Goal: Transaction & Acquisition: Purchase product/service

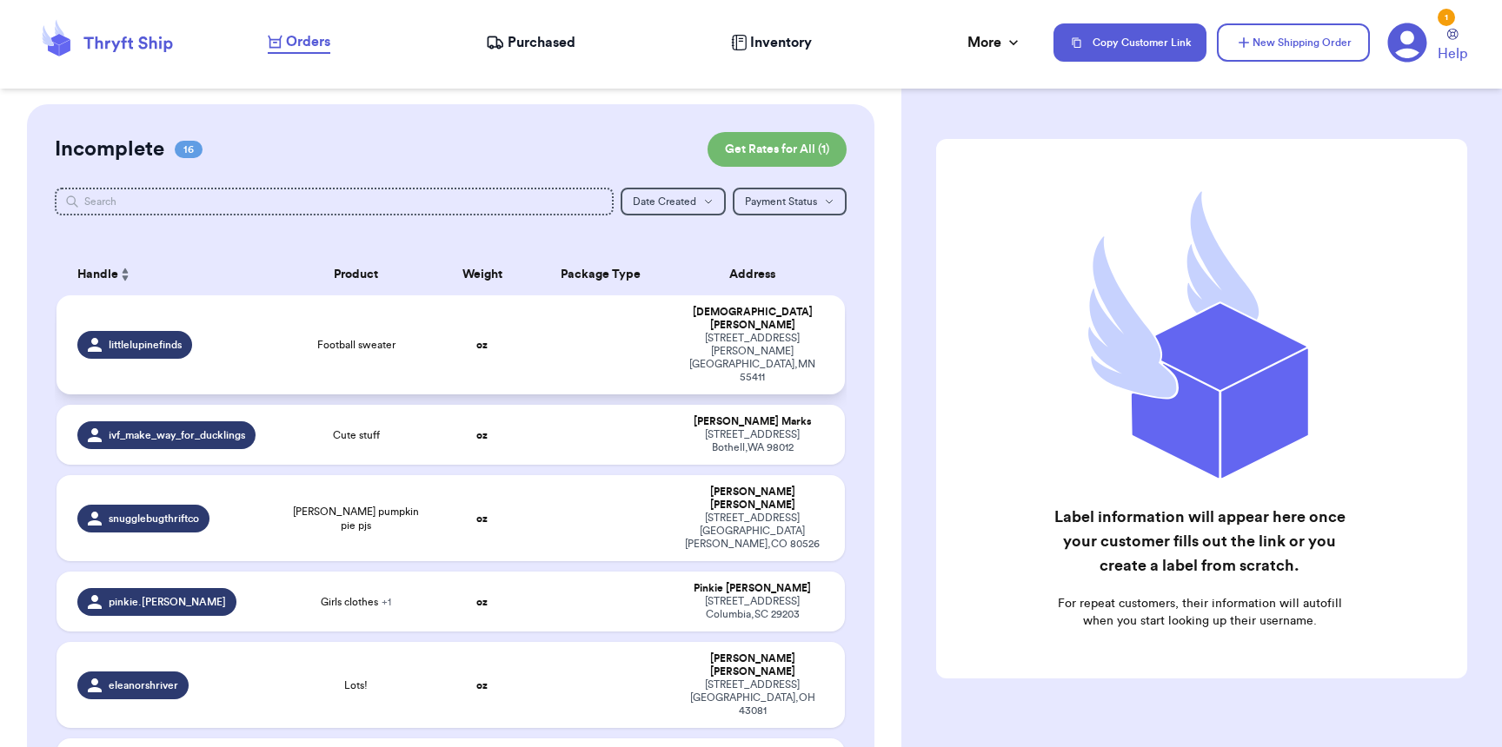
click at [174, 333] on div "littlelupinefinds" at bounding box center [134, 345] width 115 height 28
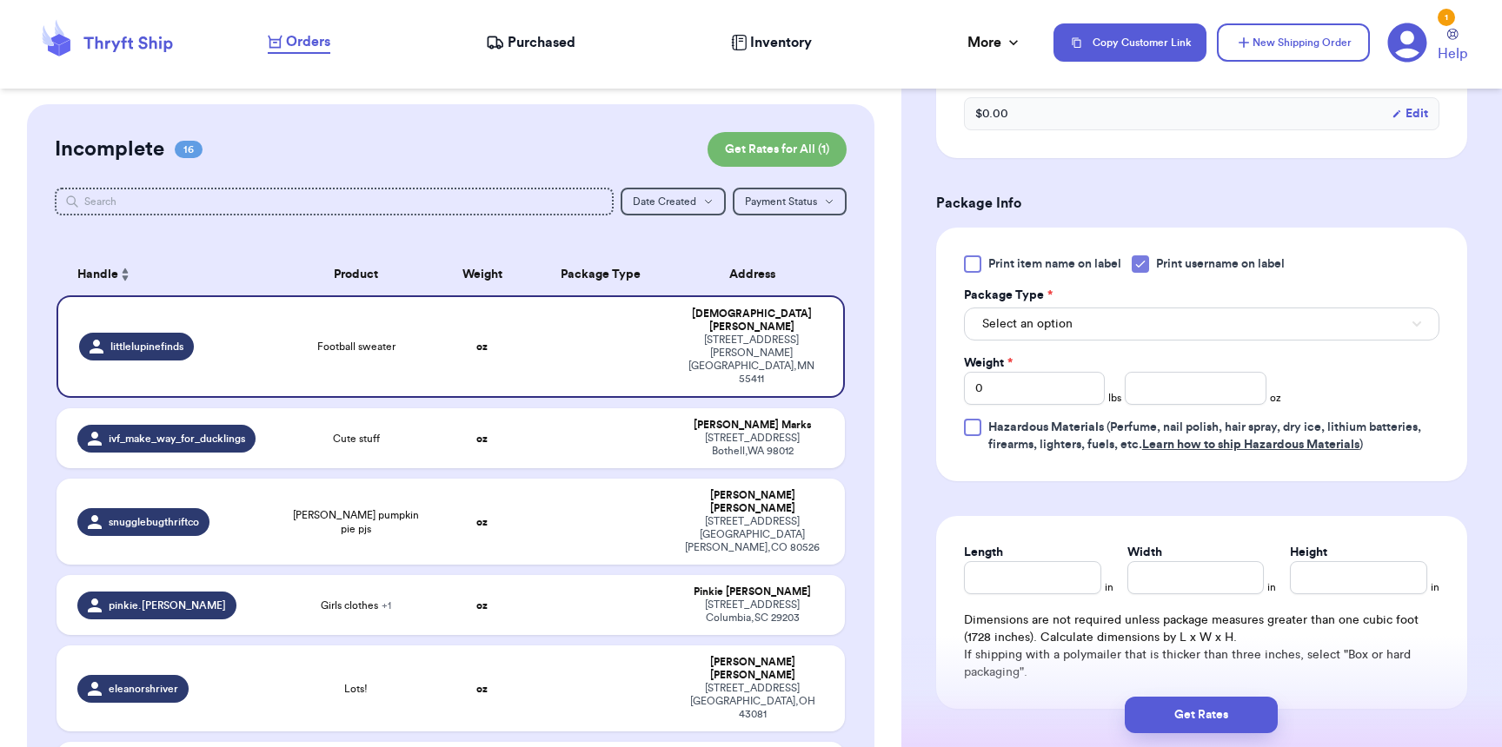
scroll to position [625, 0]
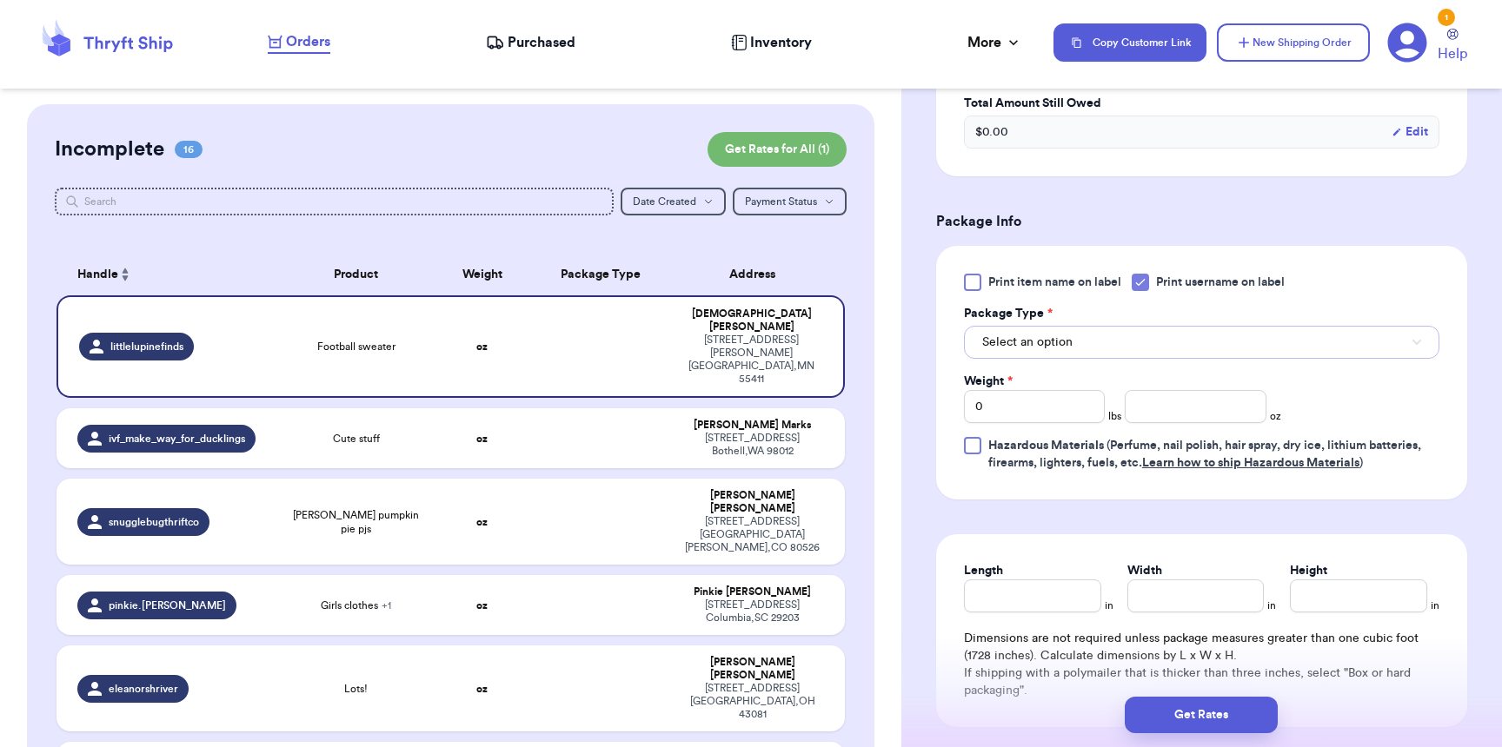
click at [1078, 343] on button "Select an option" at bounding box center [1201, 342] width 475 height 33
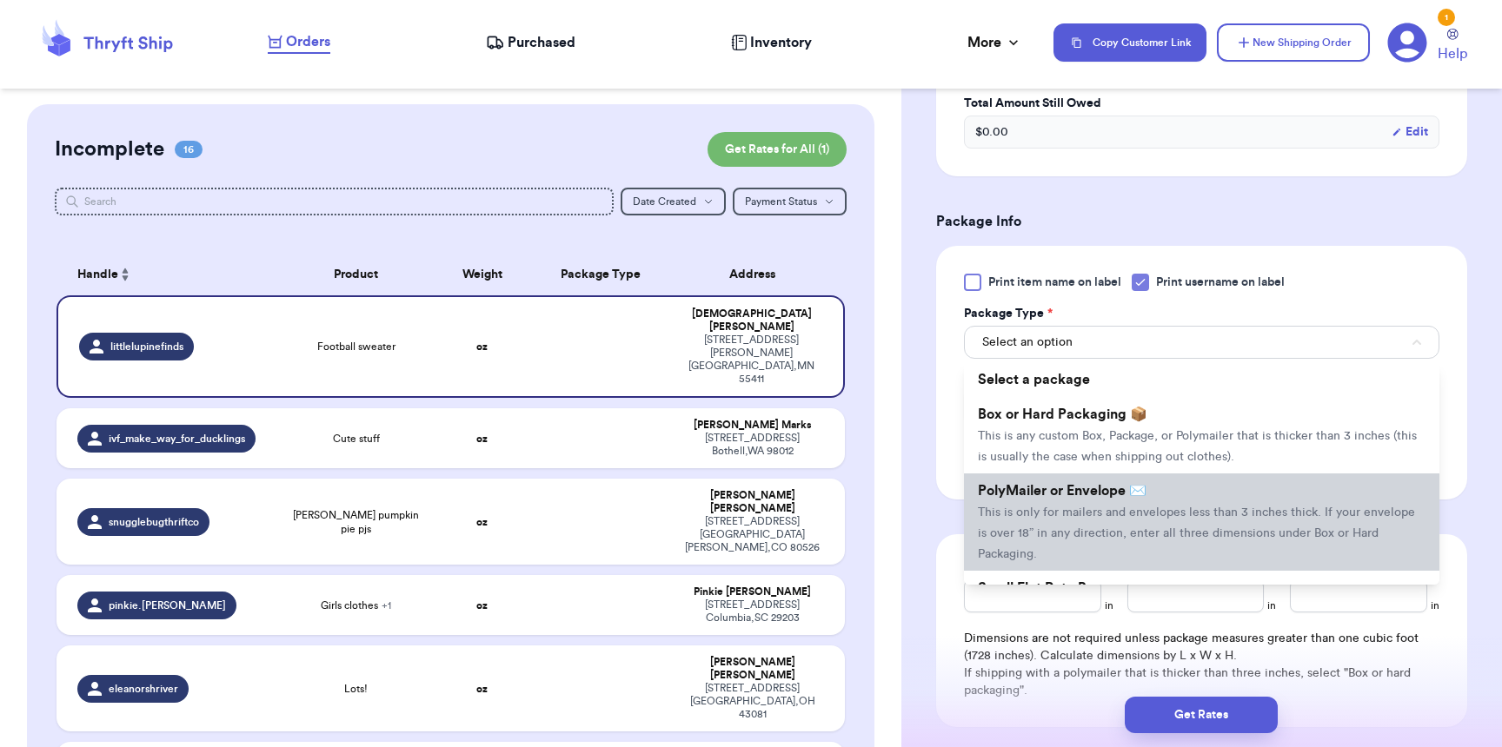
click at [1064, 510] on li "PolyMailer or Envelope ✉️ This is only for mailers and envelopes less than 3 in…" at bounding box center [1201, 522] width 475 height 97
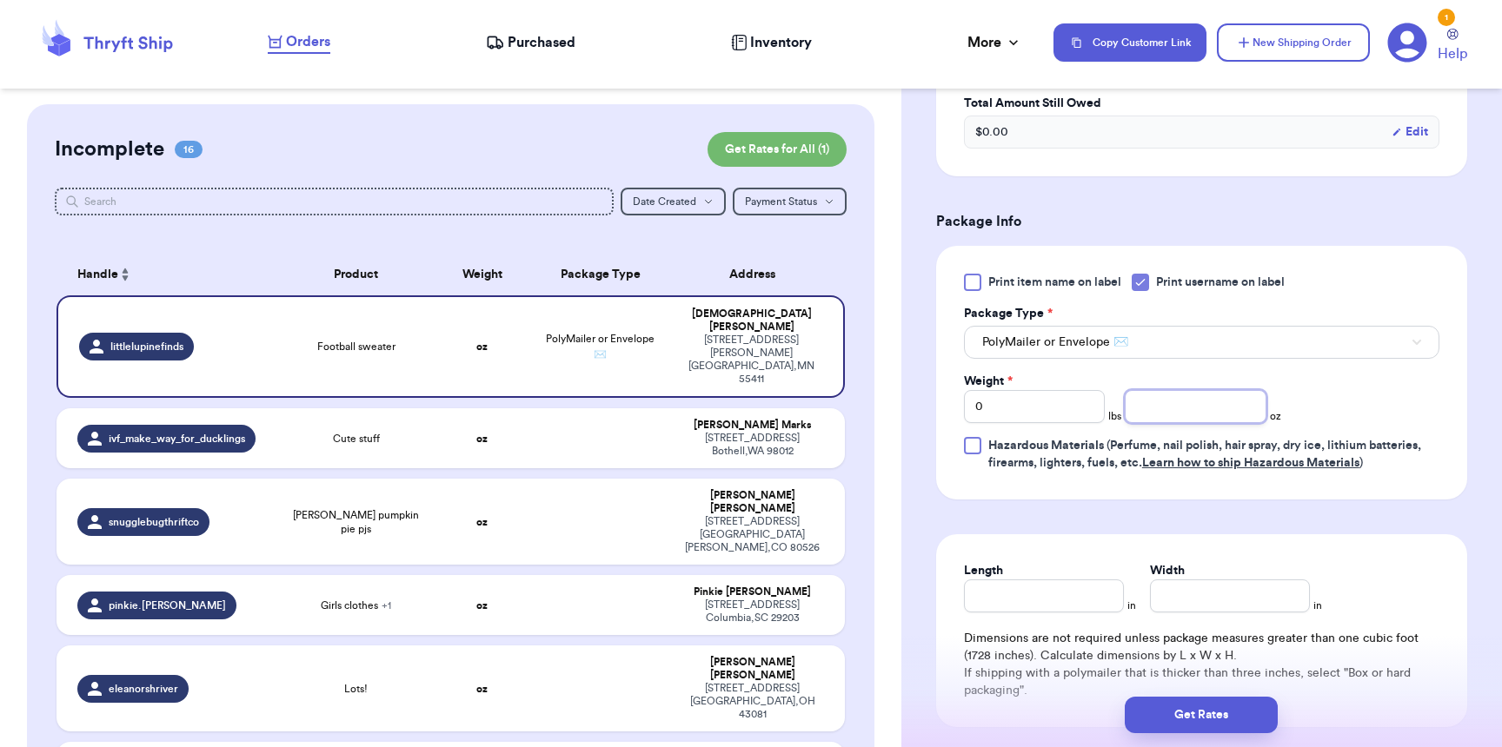
click at [1162, 421] on input "number" at bounding box center [1195, 406] width 141 height 33
type input "6"
type input "9"
type input "7"
click at [1235, 703] on button "Get Rates" at bounding box center [1201, 715] width 153 height 37
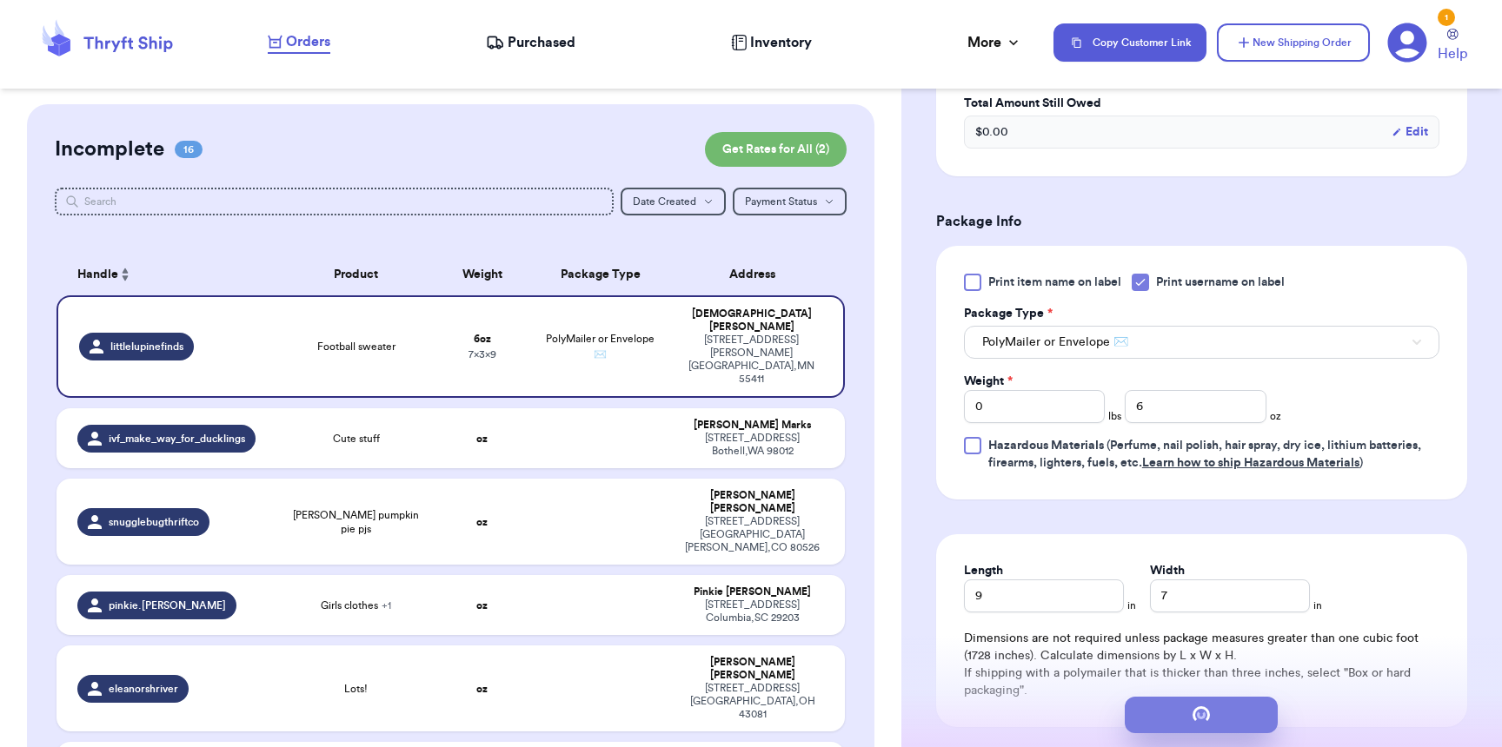
scroll to position [0, 0]
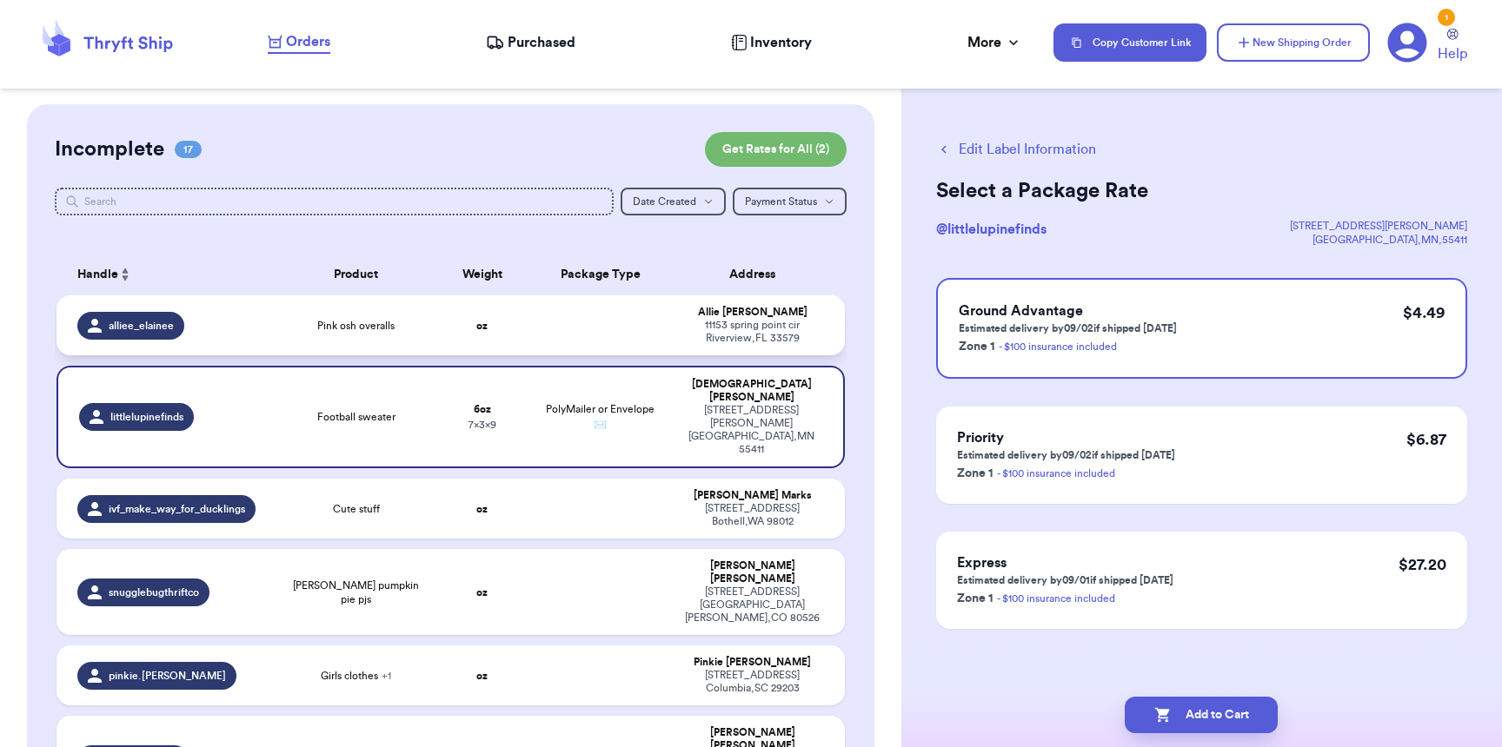
click at [265, 352] on td "alliee_elainee" at bounding box center [166, 326] width 221 height 60
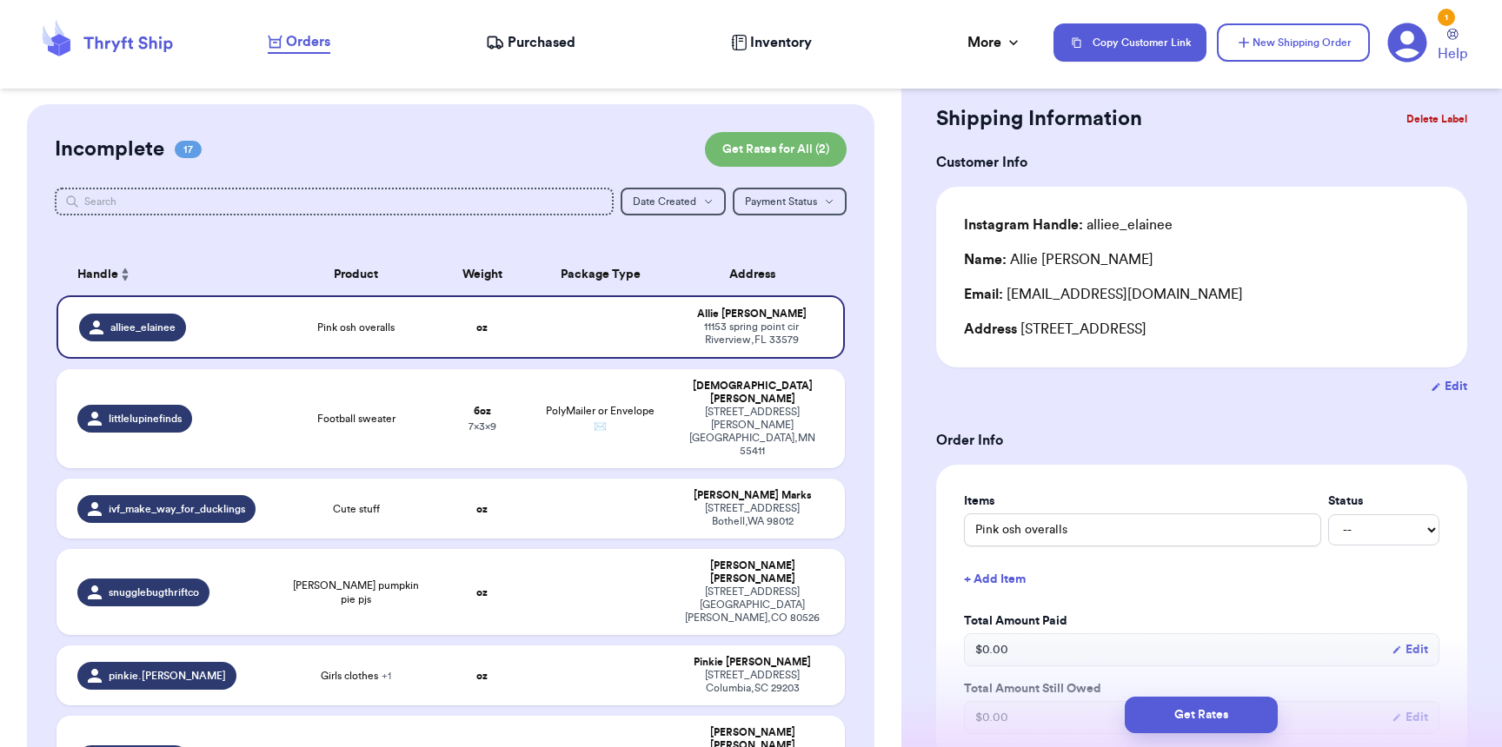
scroll to position [548, 0]
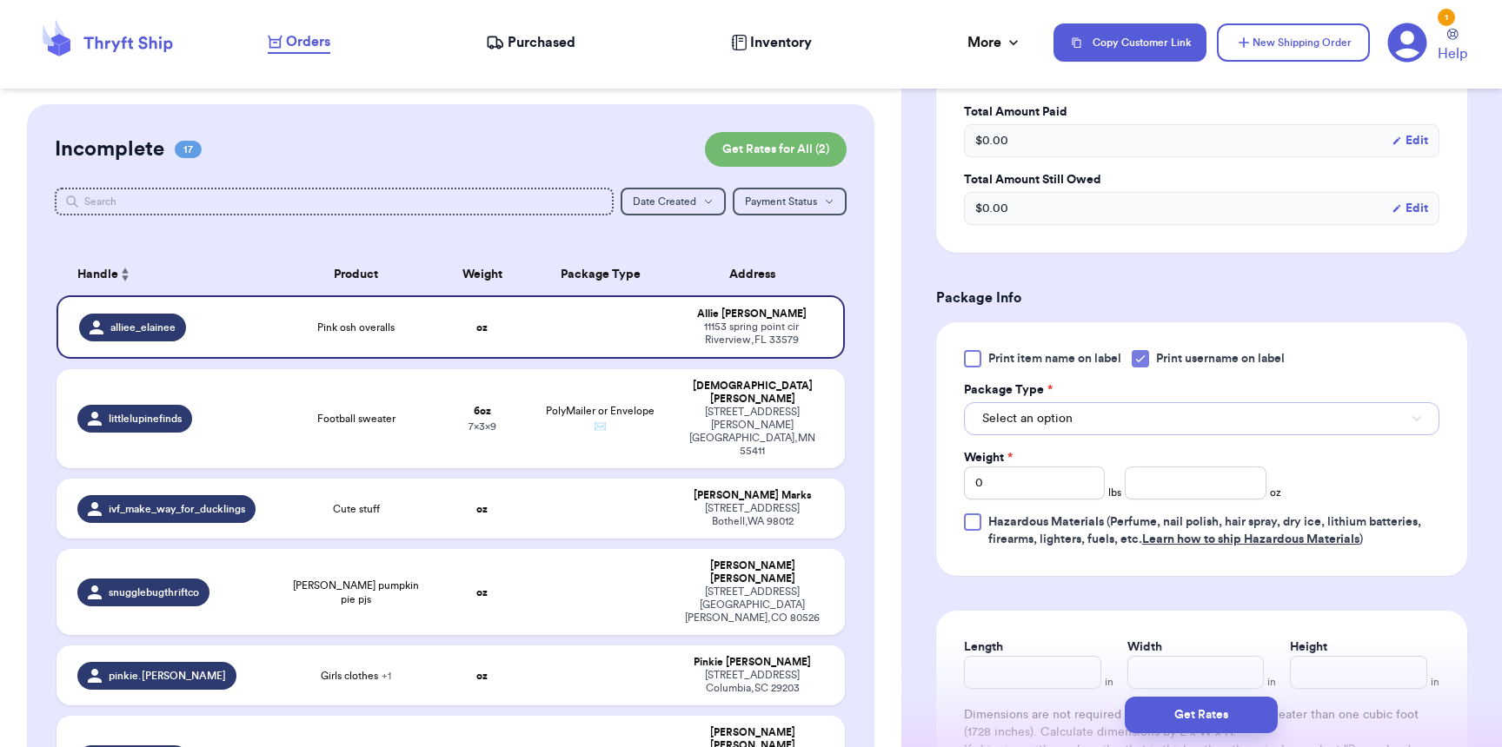
click at [1177, 422] on button "Select an option" at bounding box center [1201, 418] width 475 height 33
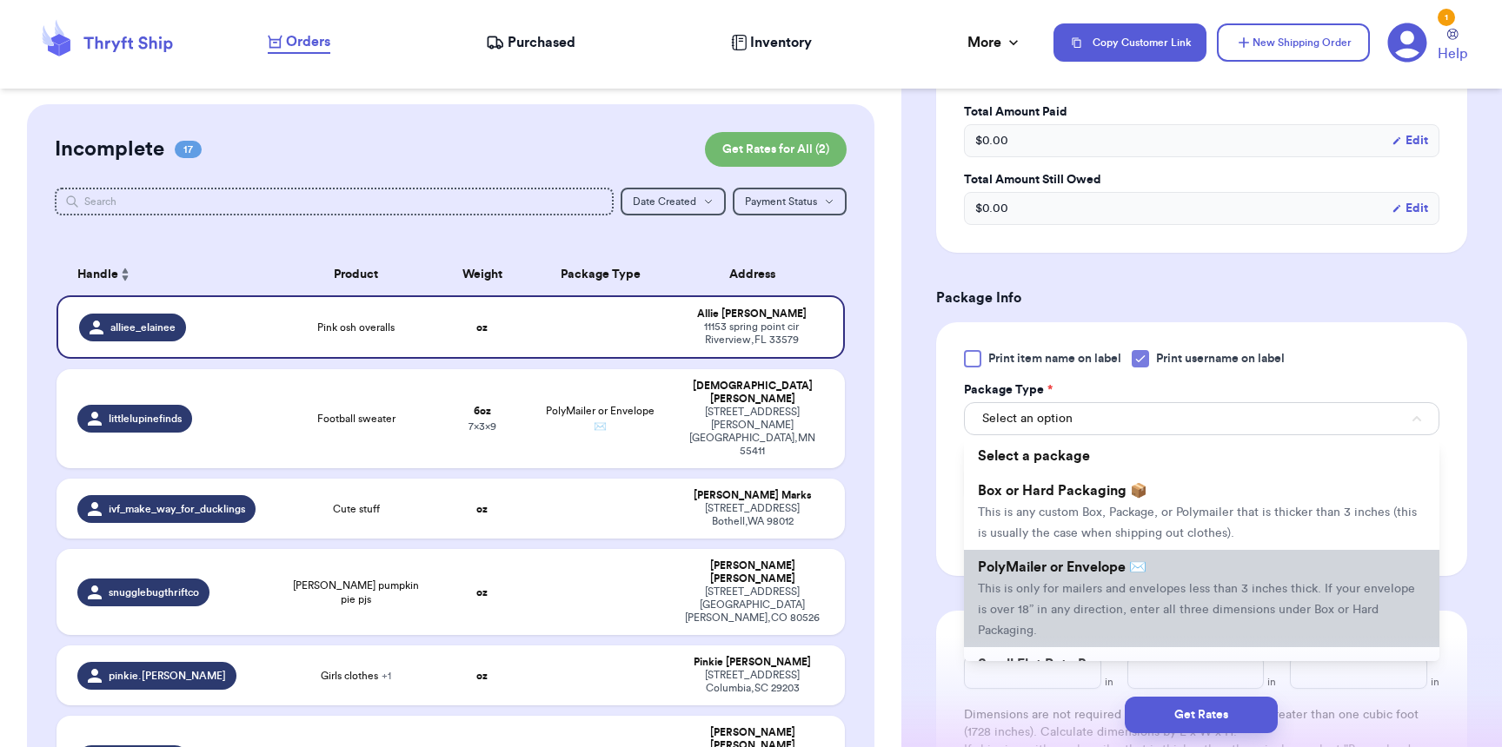
click at [1097, 574] on span "PolyMailer or Envelope ✉️" at bounding box center [1062, 568] width 169 height 14
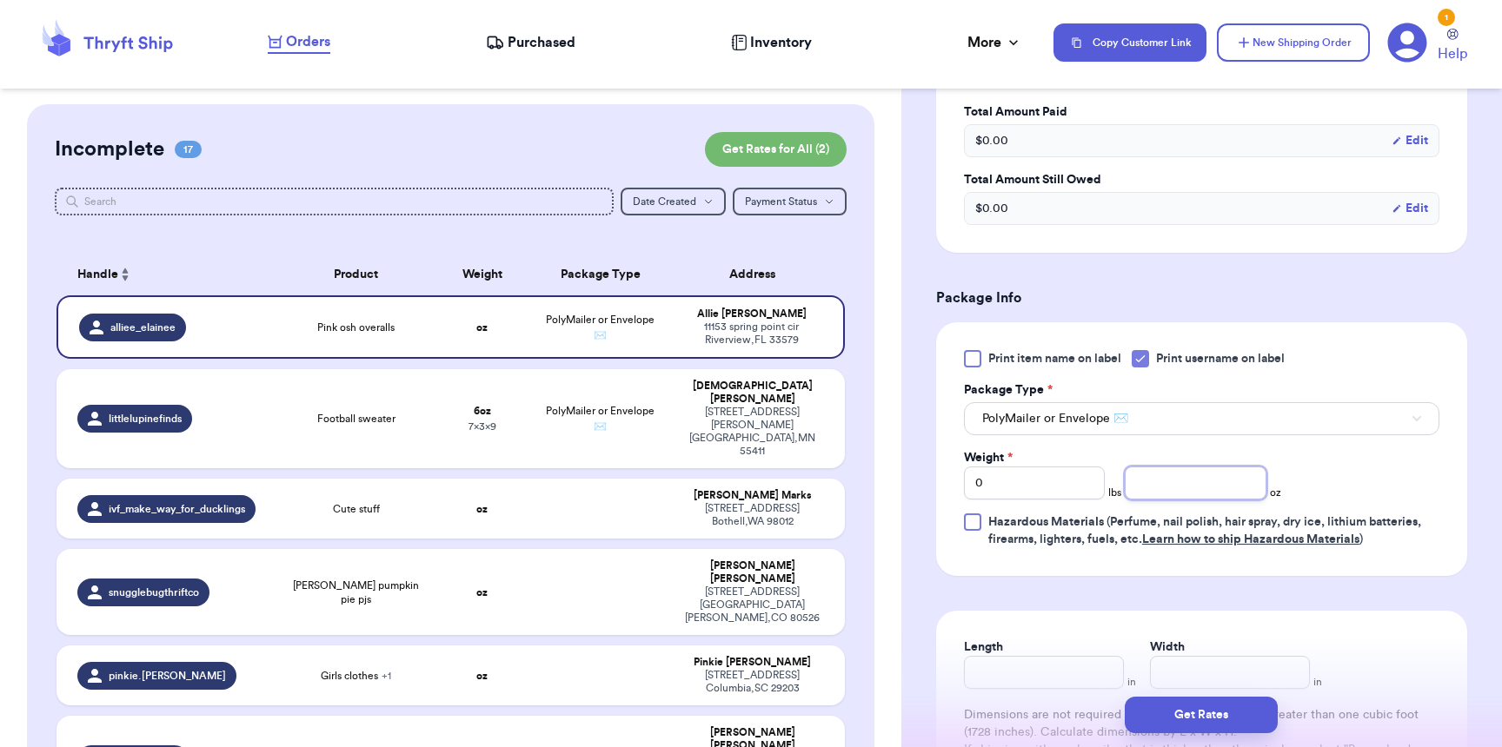
click at [1181, 493] on input "number" at bounding box center [1195, 483] width 141 height 33
type input "5"
type input "8"
type input "6"
click at [1247, 720] on button "Get Rates" at bounding box center [1201, 715] width 153 height 37
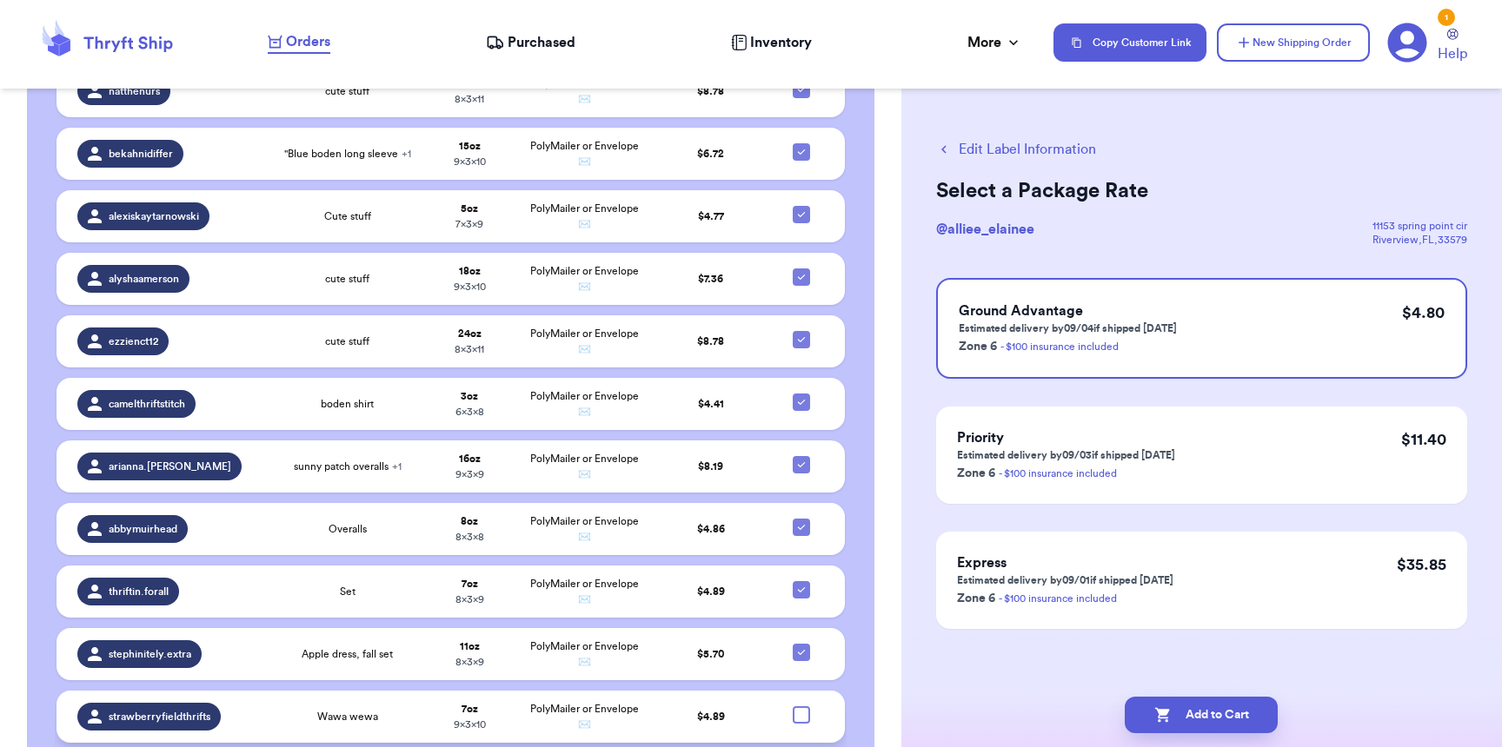
scroll to position [1205, 0]
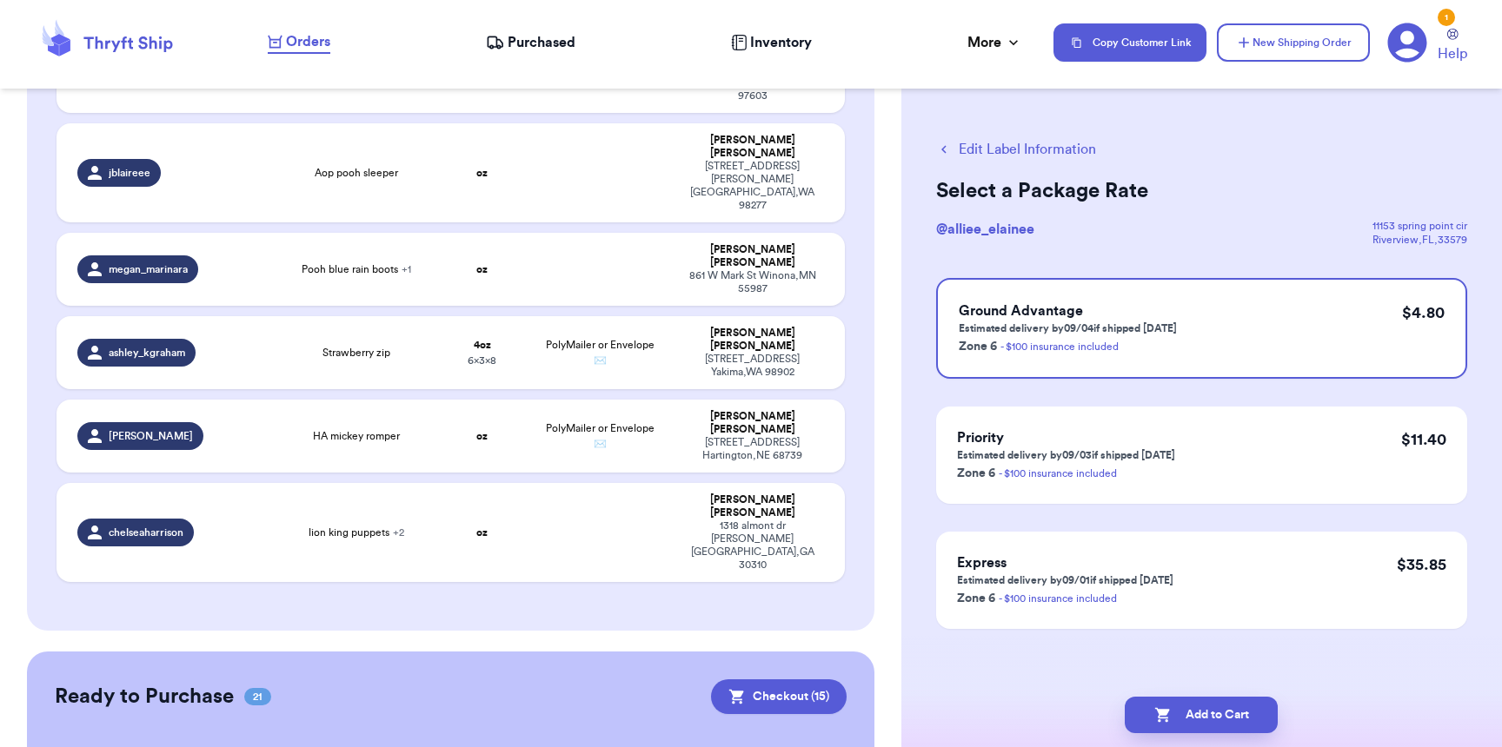
click at [800, 747] on input "checkbox" at bounding box center [800, 755] width 1 height 1
checkbox input "true"
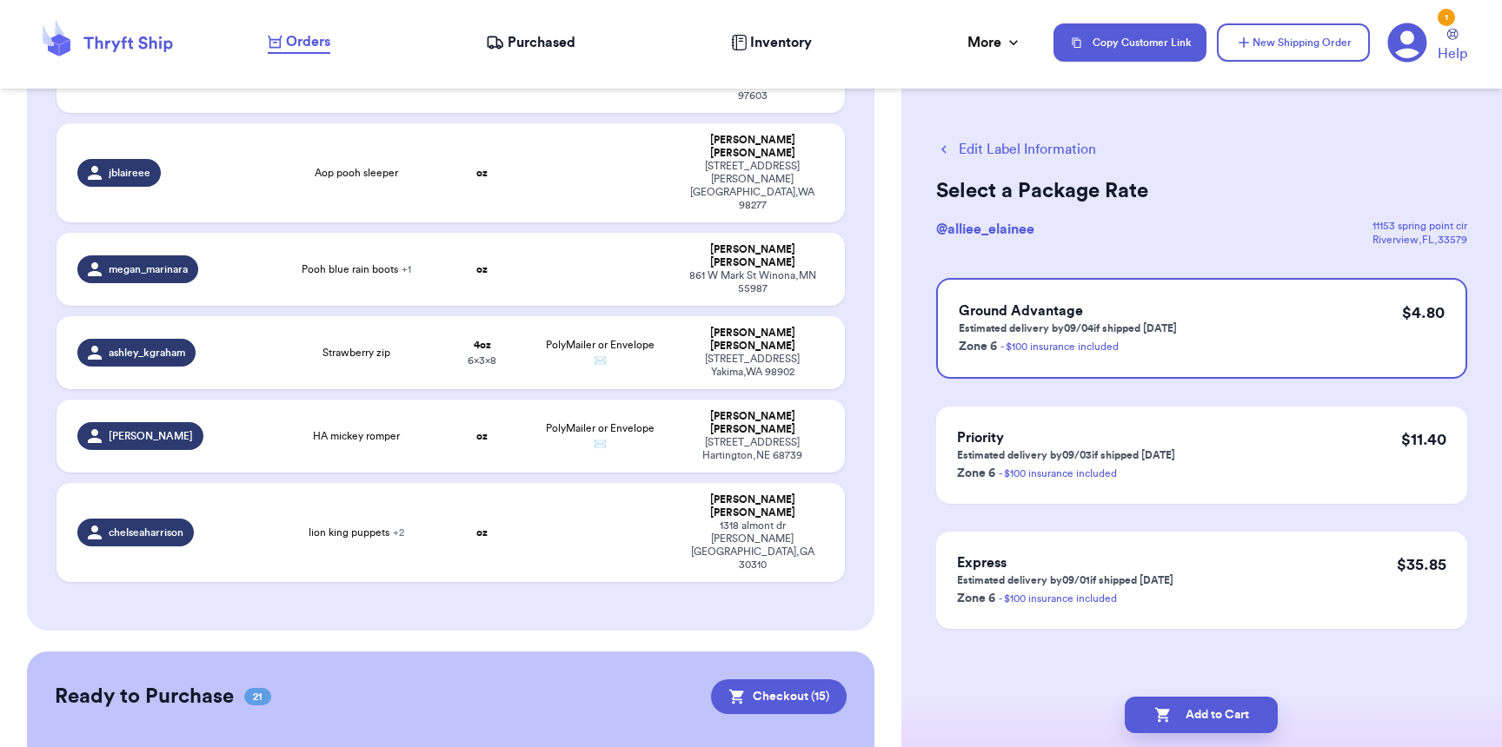
checkbox input "true"
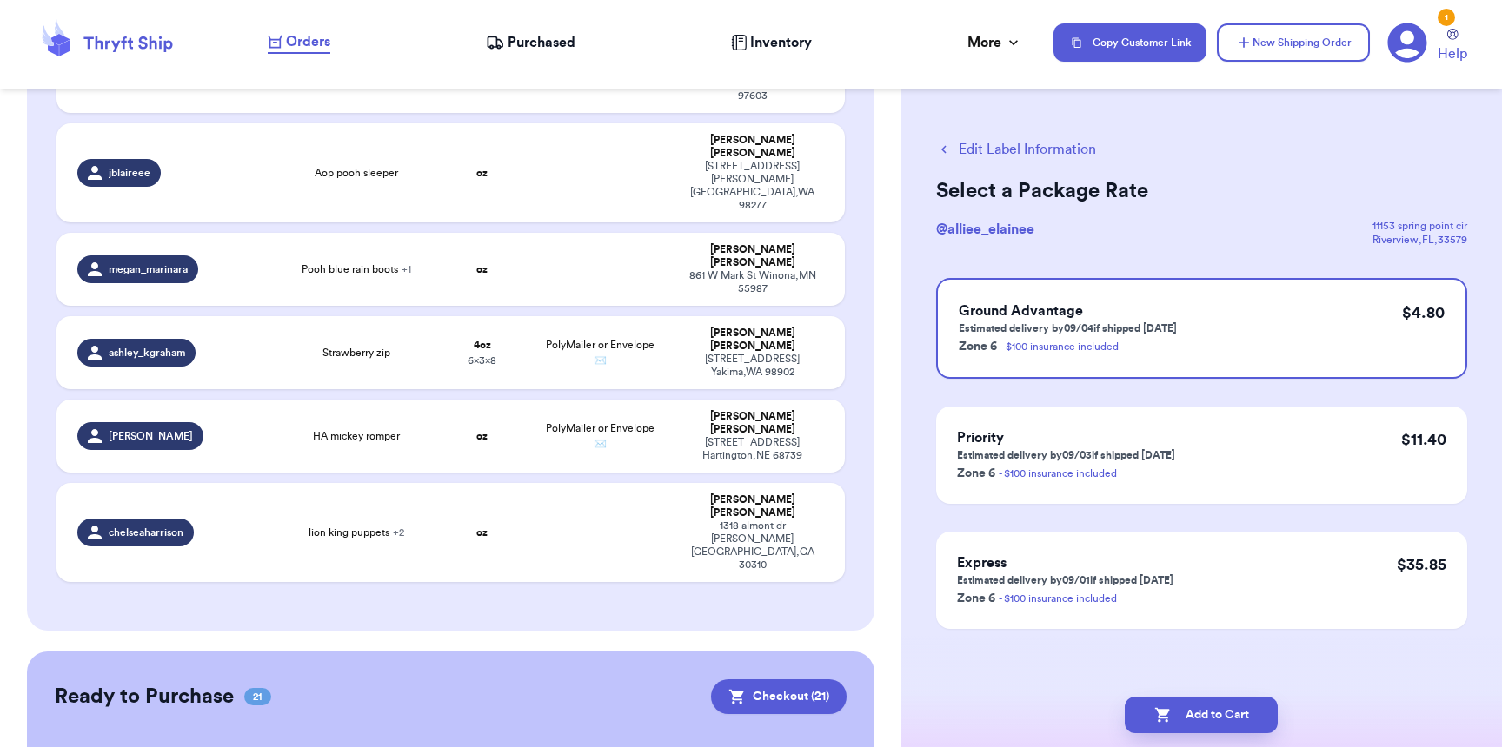
click at [800, 747] on input "checkbox" at bounding box center [800, 755] width 1 height 1
checkbox input "false"
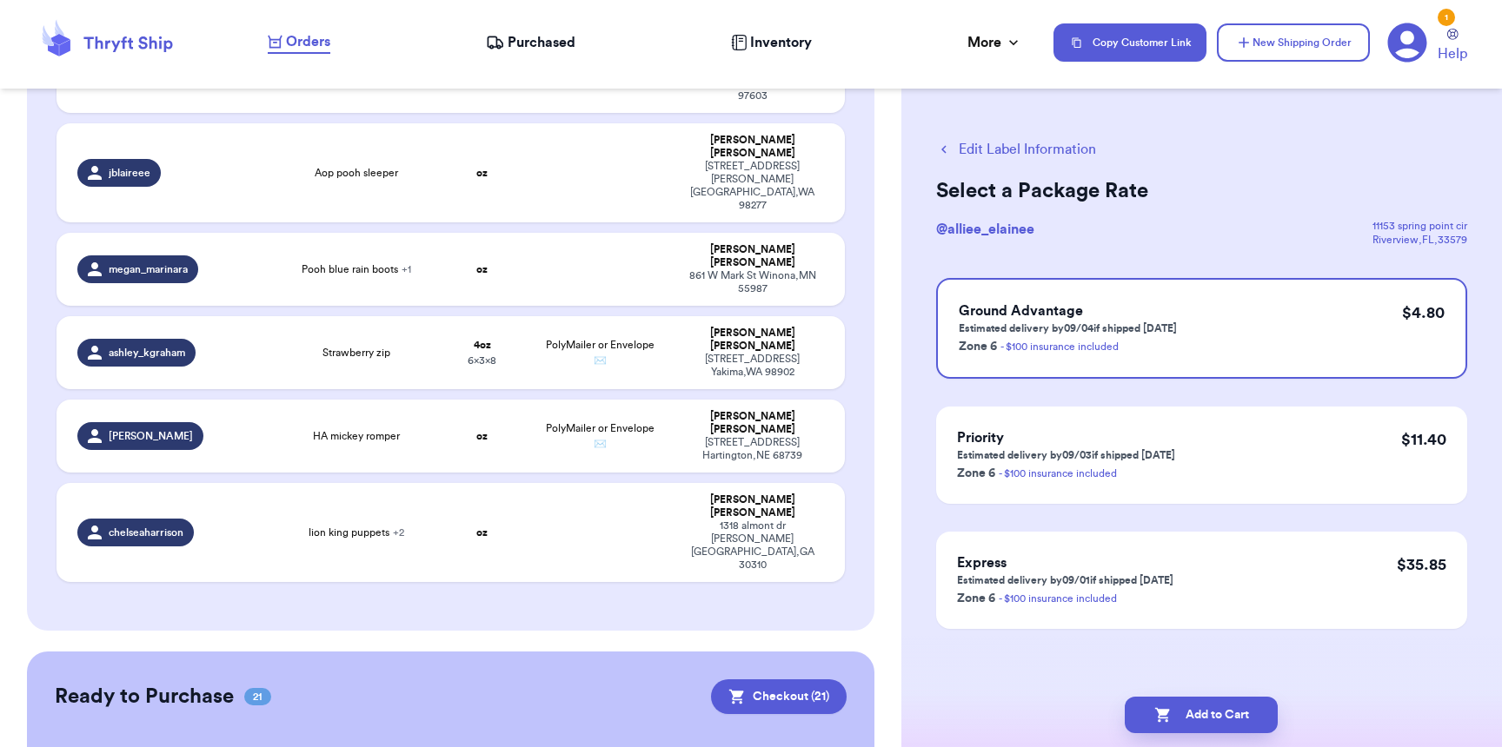
checkbox input "false"
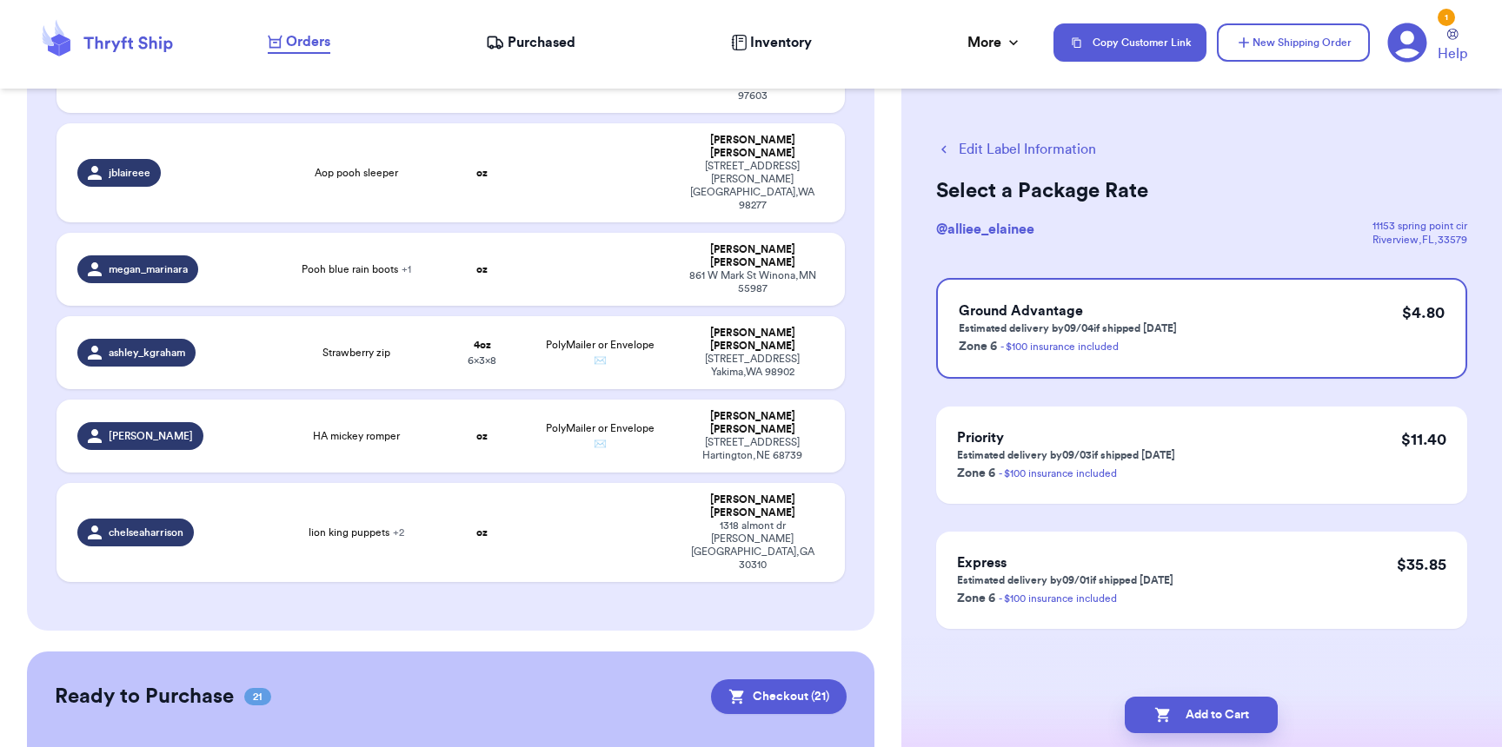
checkbox input "false"
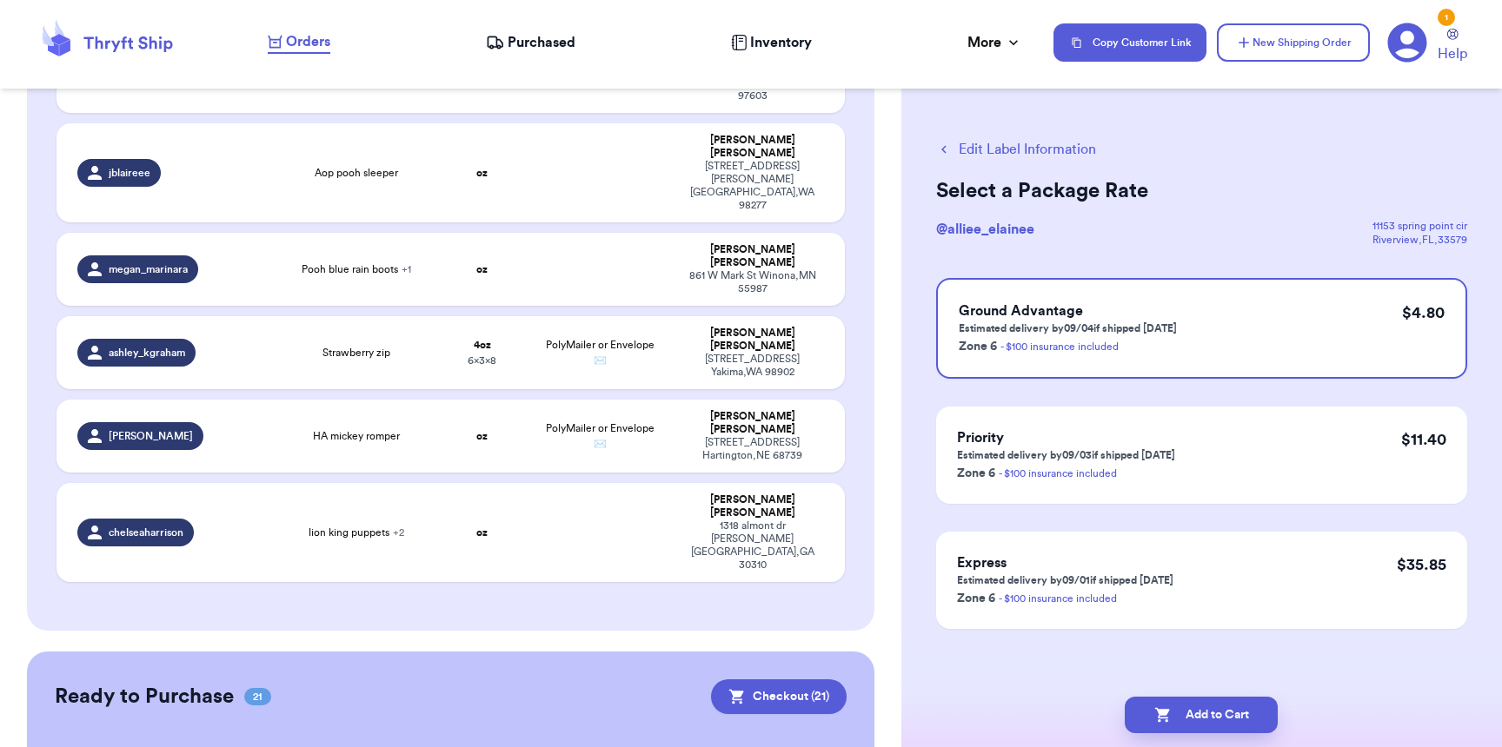
checkbox input "false"
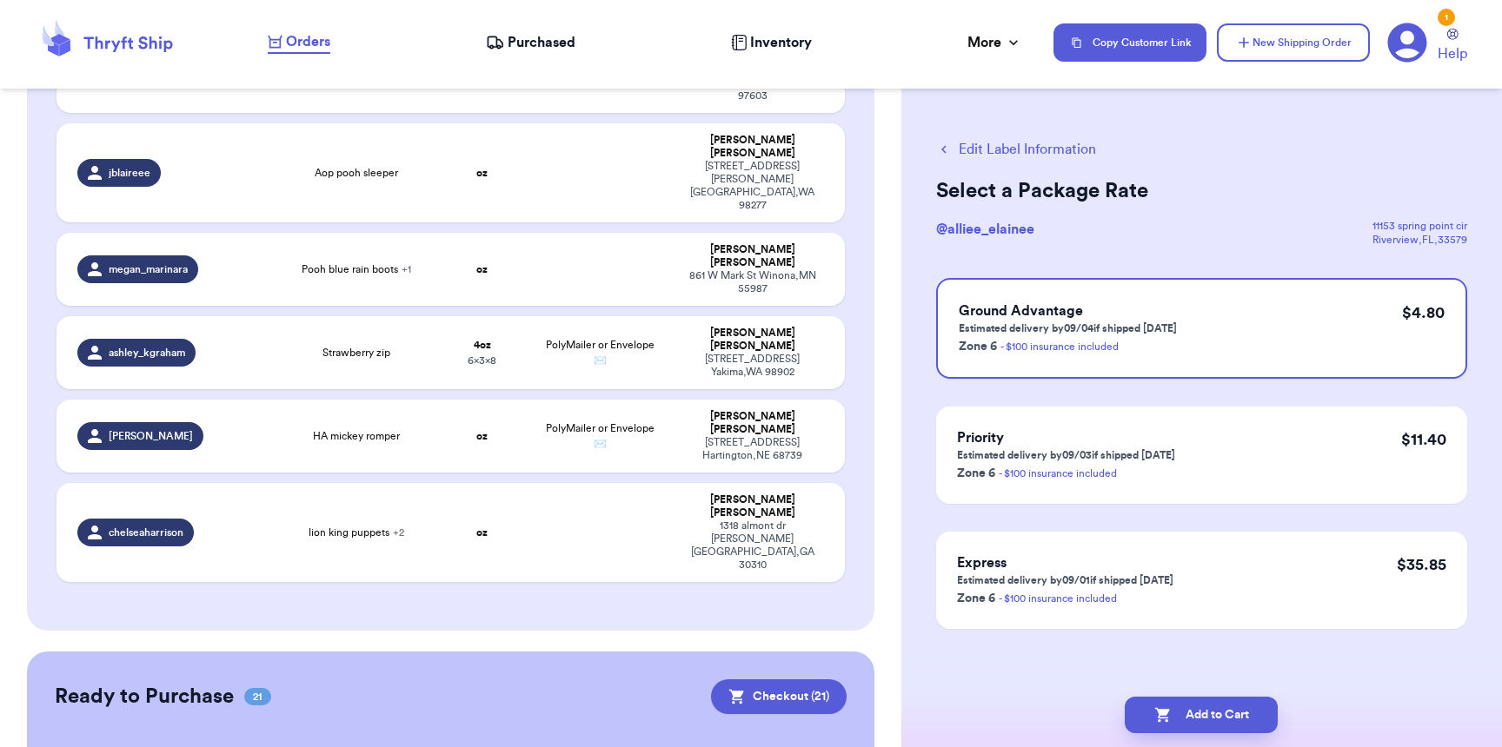
checkbox input "false"
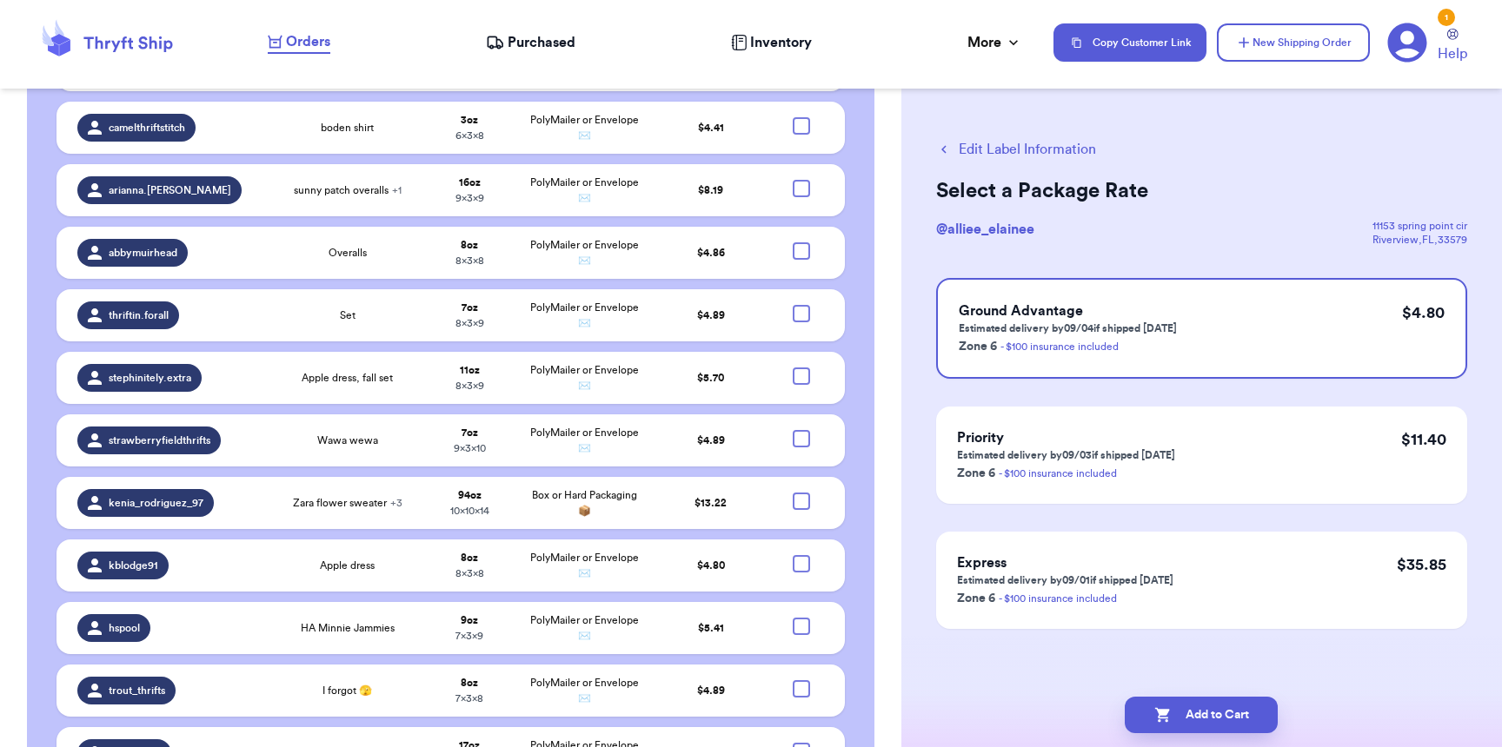
checkbox input "true"
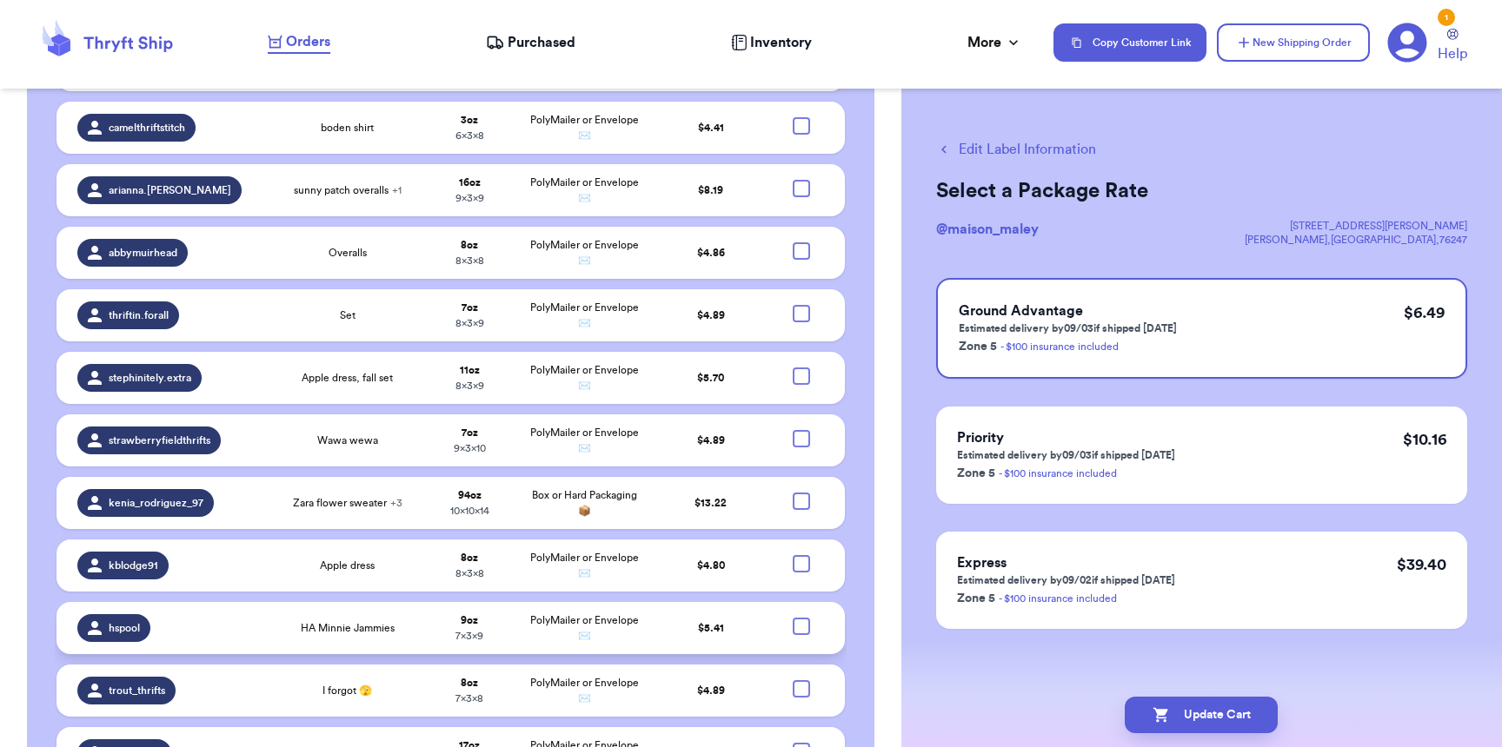
click at [793, 618] on div at bounding box center [801, 626] width 17 height 17
click at [800, 617] on input "checkbox" at bounding box center [800, 617] width 1 height 1
checkbox input "true"
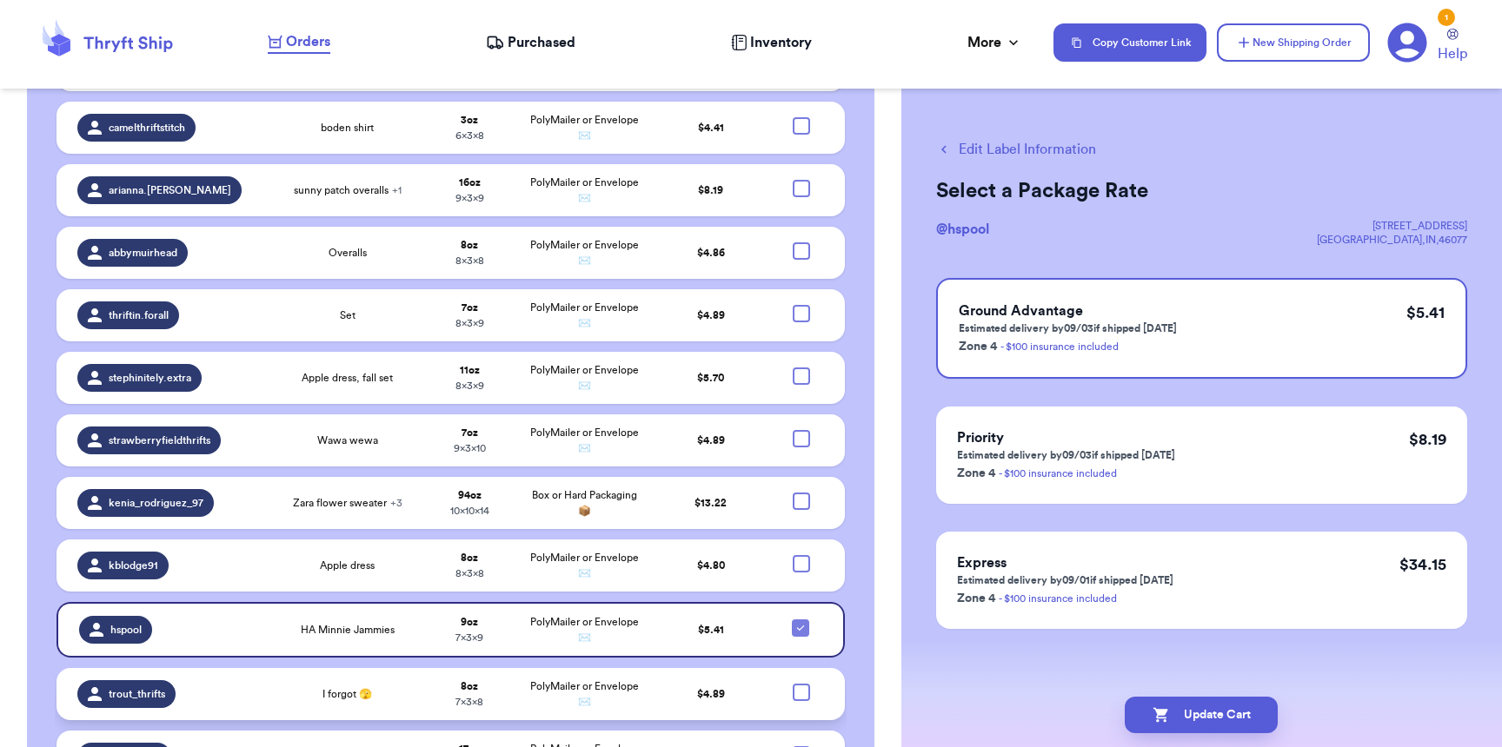
click at [793, 684] on div at bounding box center [801, 692] width 17 height 17
click at [800, 683] on input "checkbox" at bounding box center [800, 683] width 1 height 1
checkbox input "true"
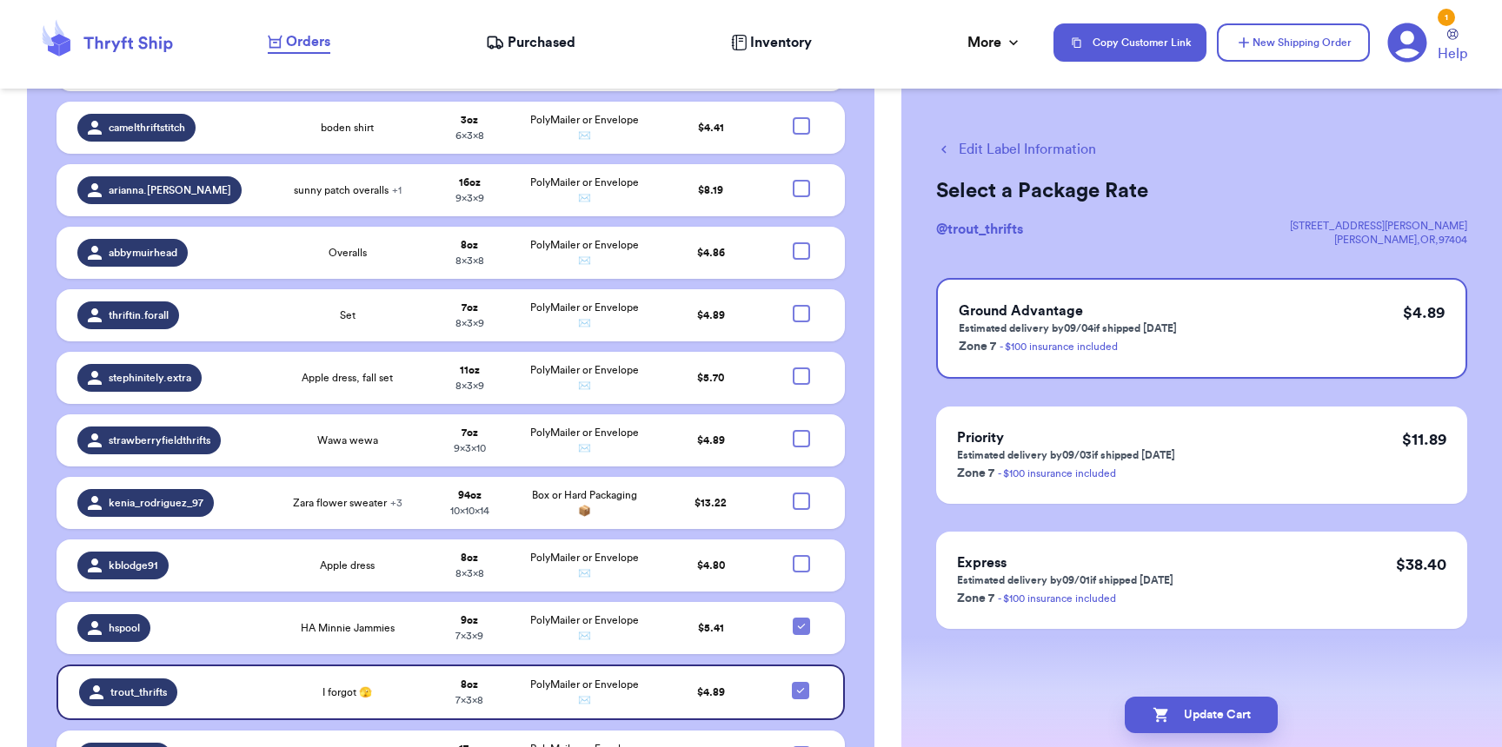
checkbox input "true"
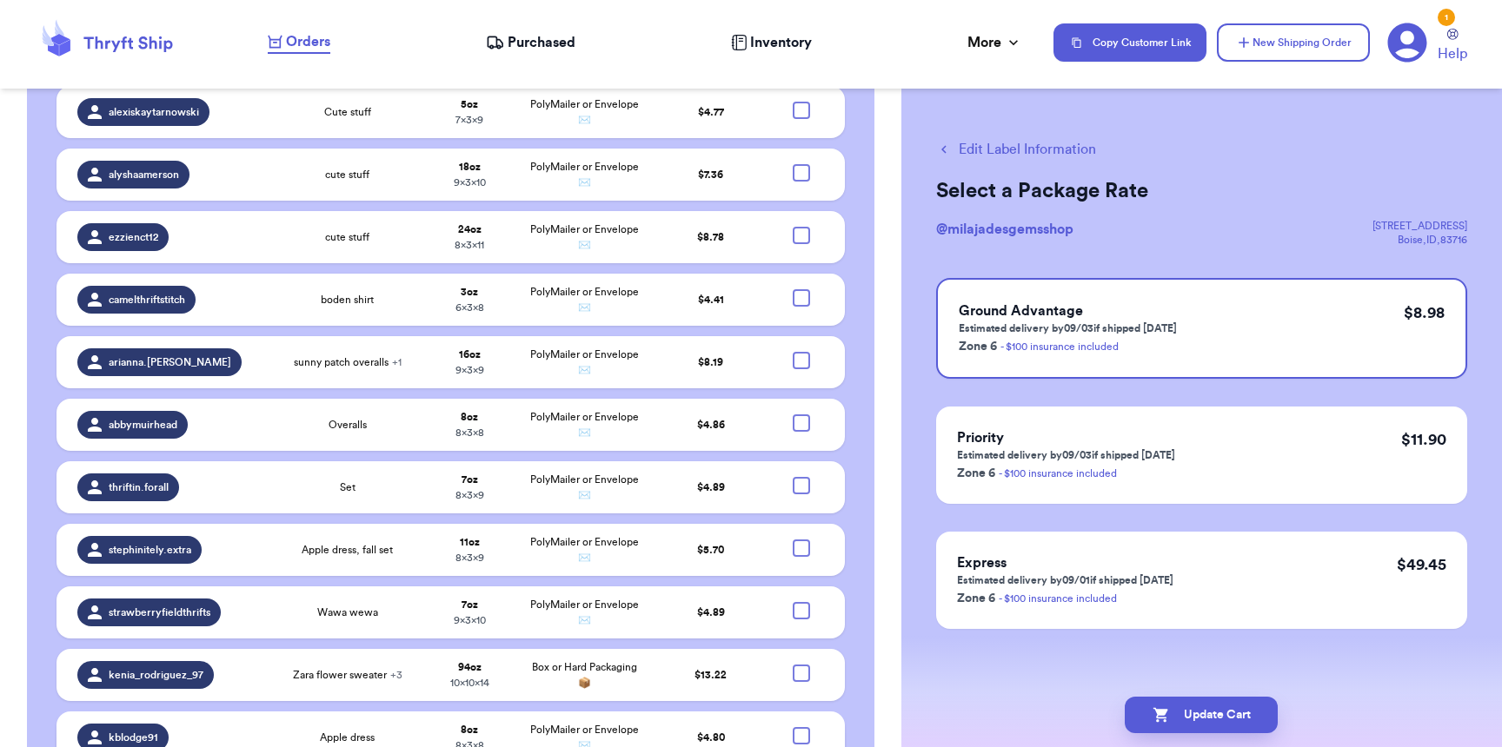
scroll to position [2147, 0]
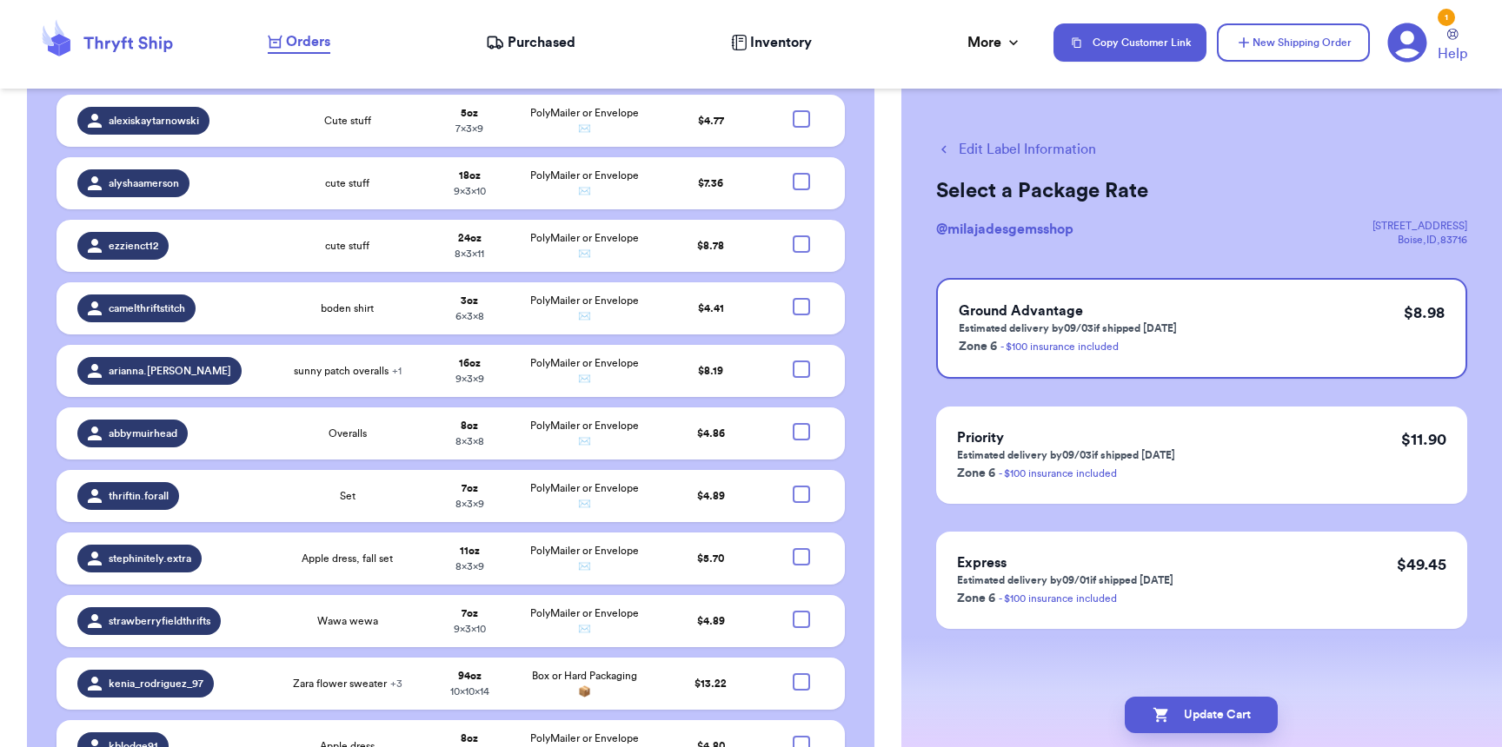
click at [793, 736] on div at bounding box center [801, 744] width 17 height 17
click at [800, 735] on input "checkbox" at bounding box center [800, 735] width 1 height 1
checkbox input "true"
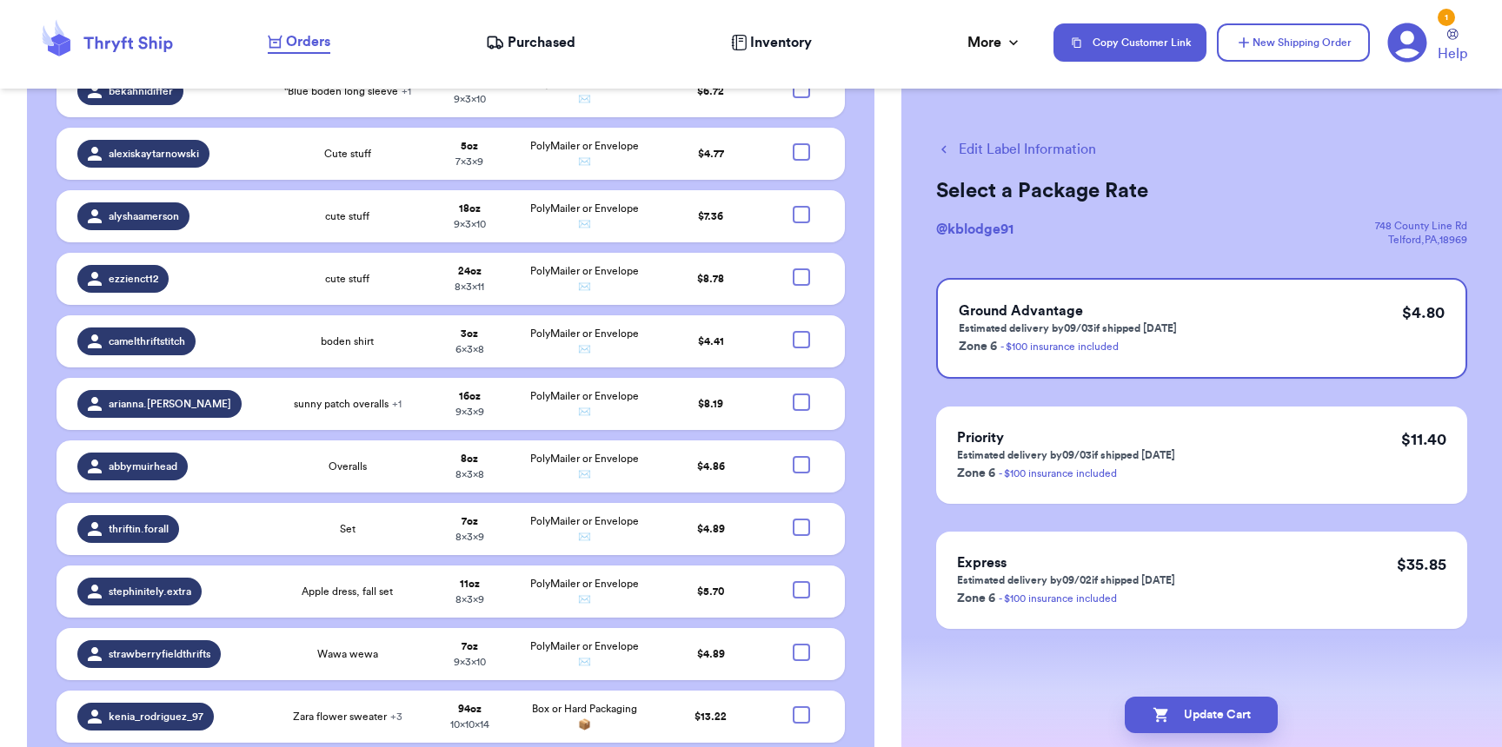
scroll to position [2111, 0]
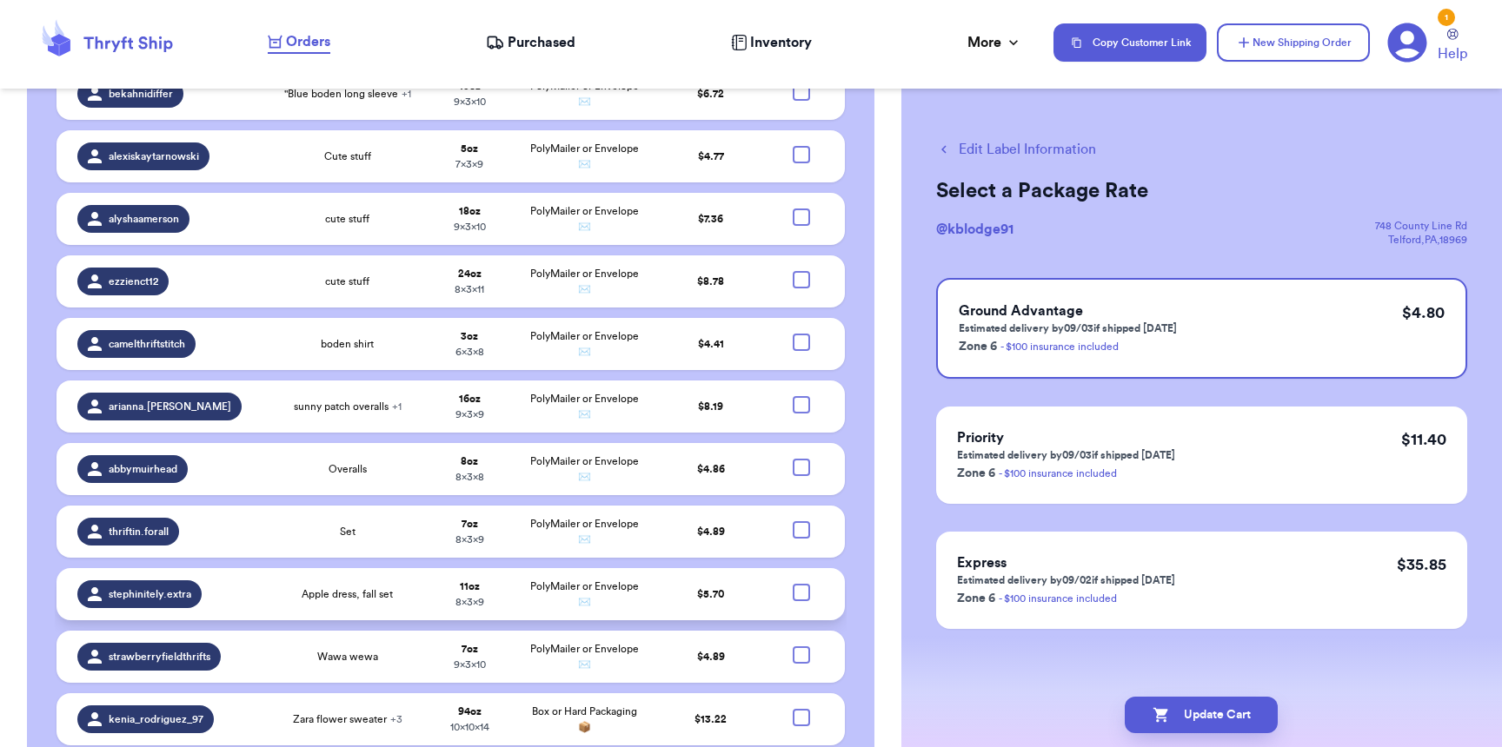
click at [793, 584] on div at bounding box center [801, 592] width 17 height 17
click at [800, 583] on input "checkbox" at bounding box center [800, 583] width 1 height 1
checkbox input "true"
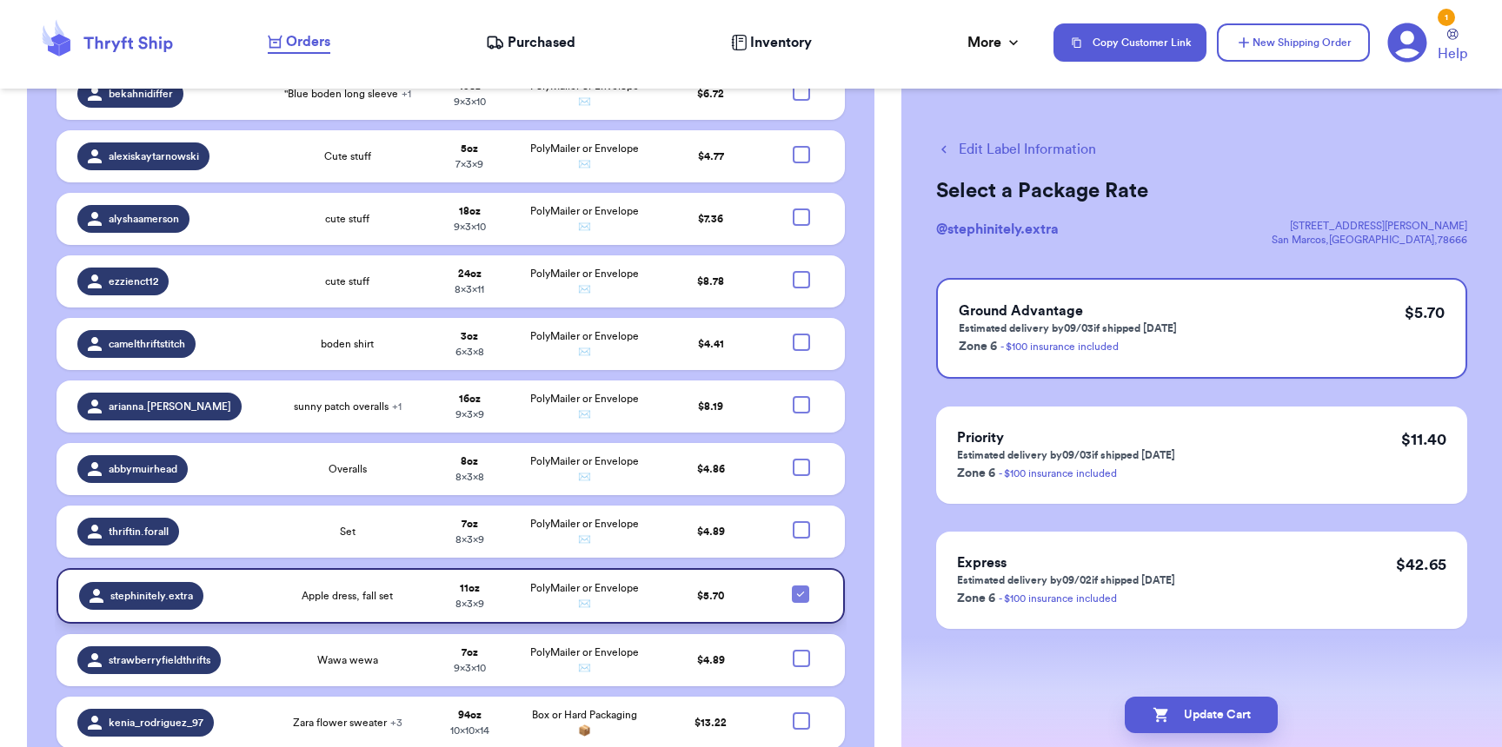
scroll to position [2108, 0]
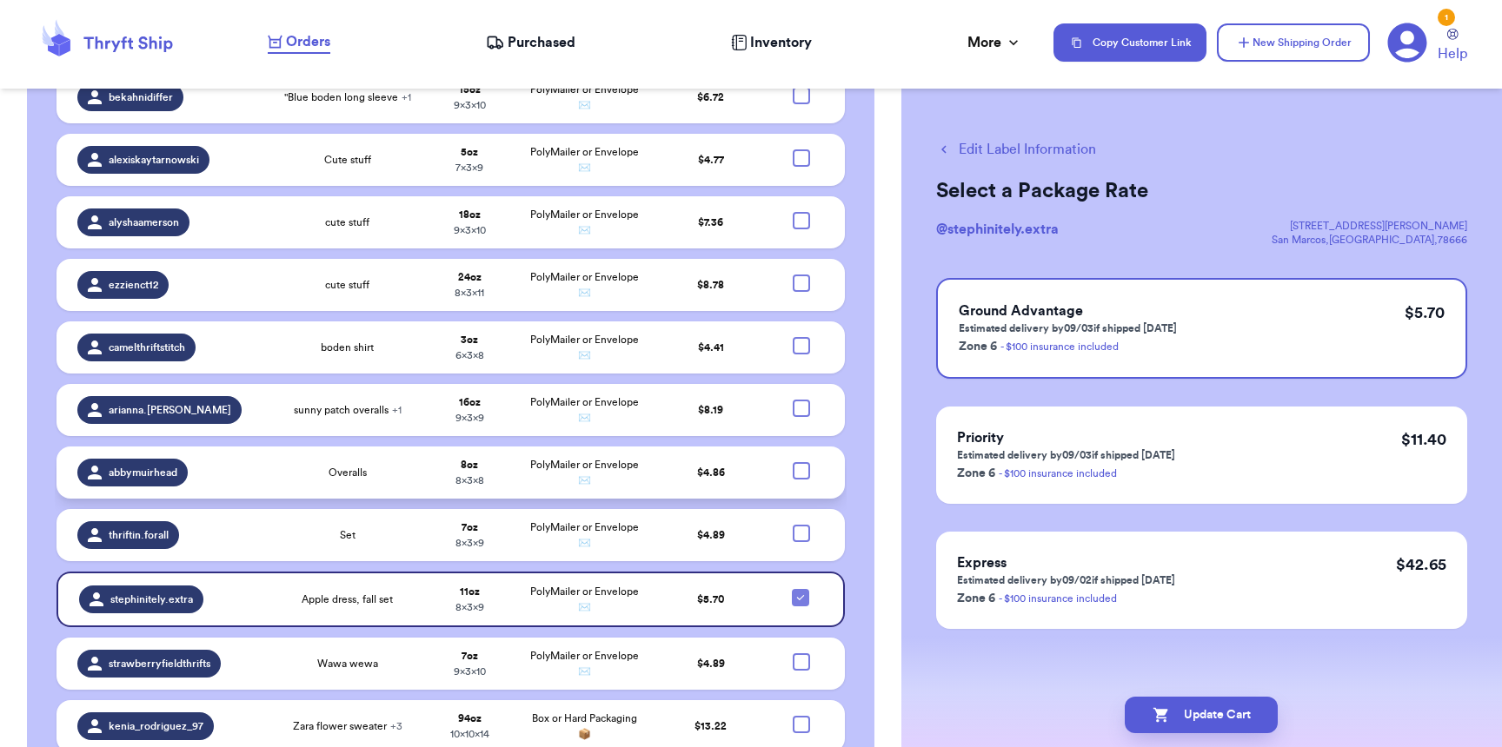
click at [793, 462] on div at bounding box center [801, 470] width 17 height 17
click at [800, 462] on input "checkbox" at bounding box center [800, 462] width 1 height 1
checkbox input "true"
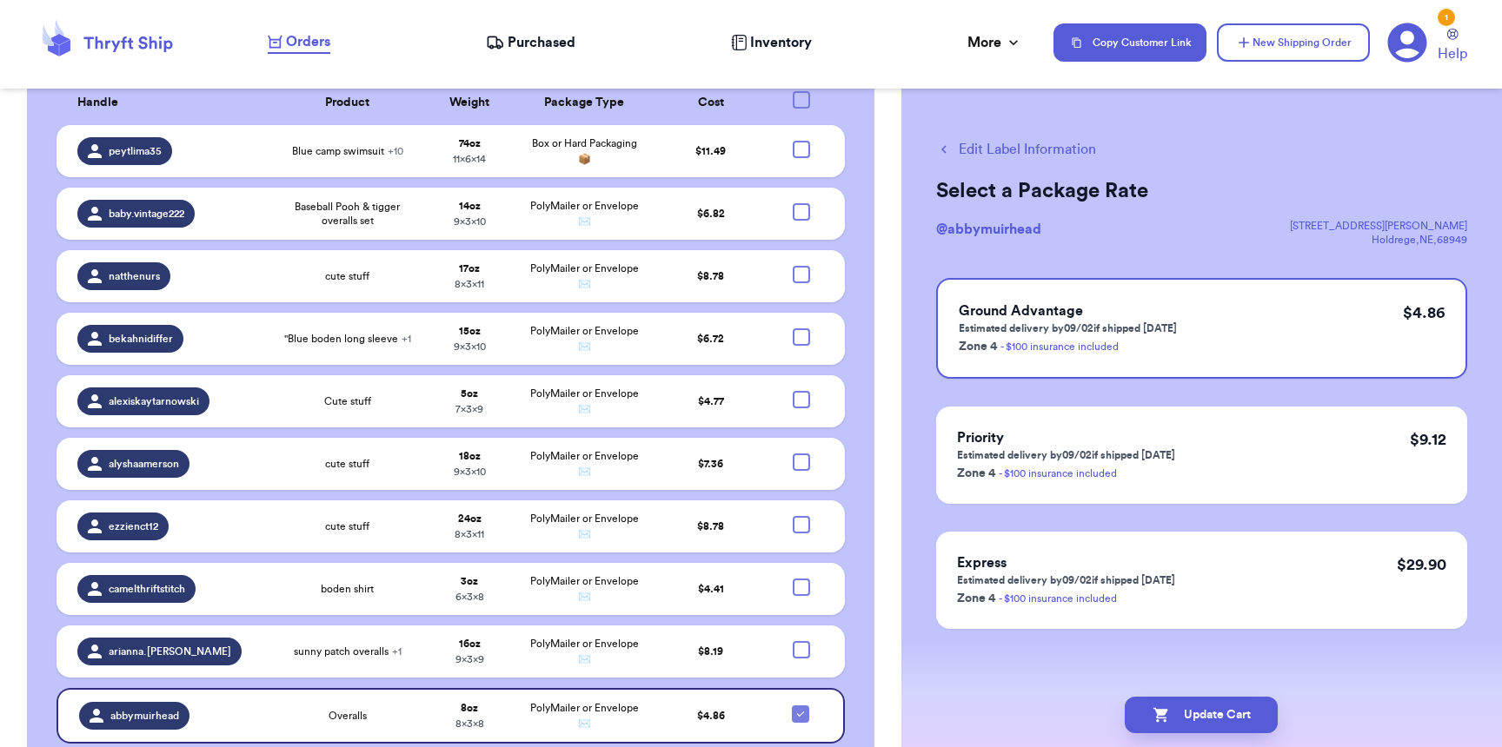
scroll to position [1843, 0]
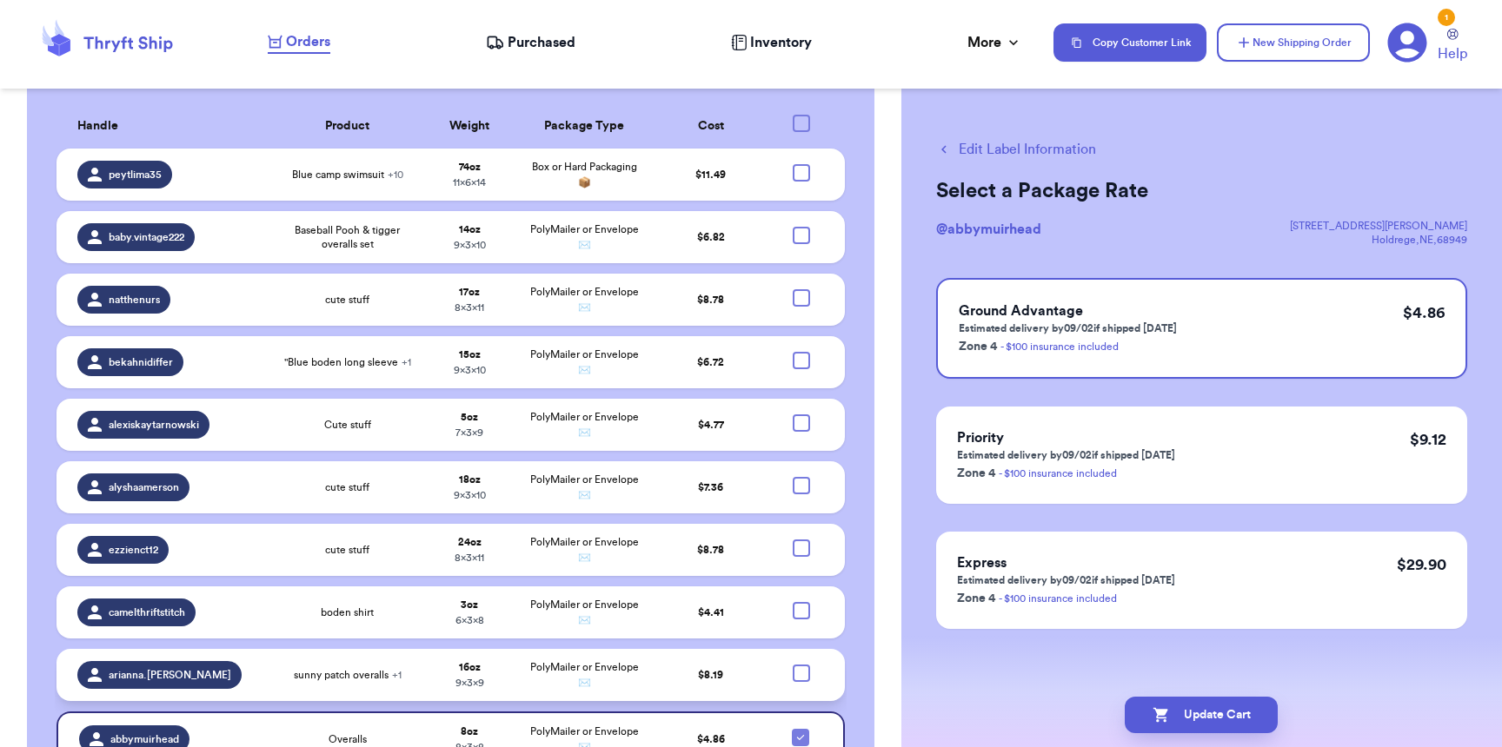
click at [793, 665] on div at bounding box center [801, 673] width 17 height 17
click at [800, 664] on input "checkbox" at bounding box center [800, 664] width 1 height 1
checkbox input "true"
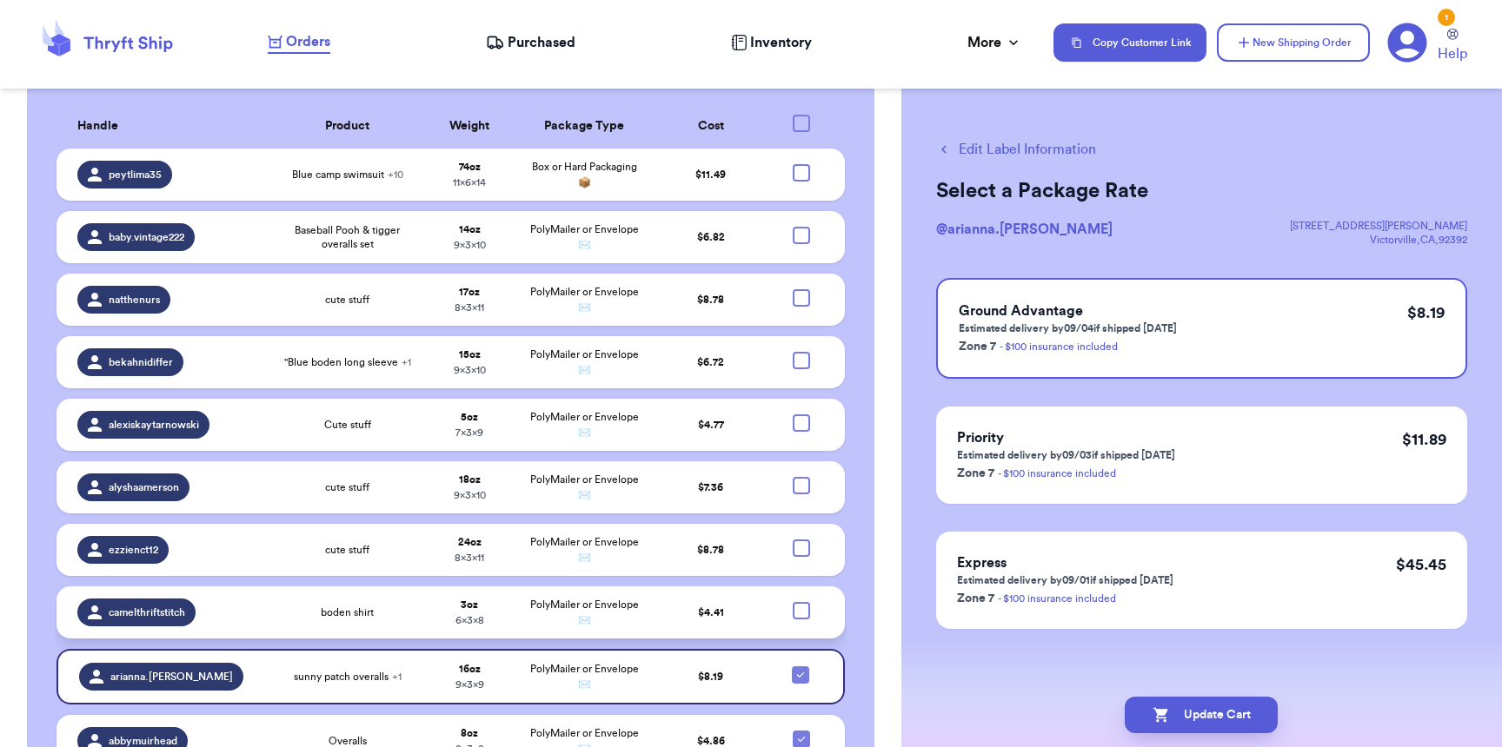
click at [793, 602] on div at bounding box center [801, 610] width 17 height 17
click at [800, 601] on input "checkbox" at bounding box center [800, 601] width 1 height 1
checkbox input "true"
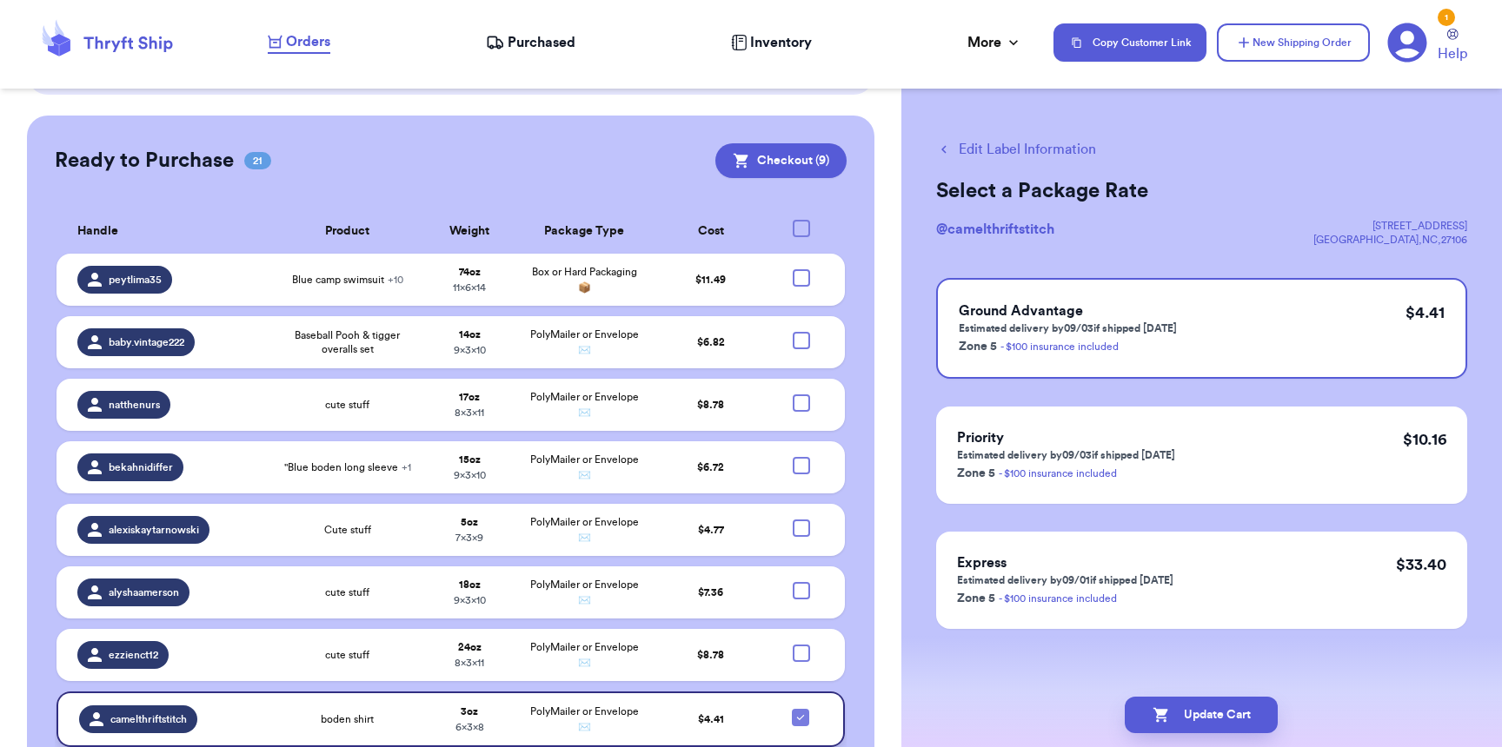
scroll to position [1736, 0]
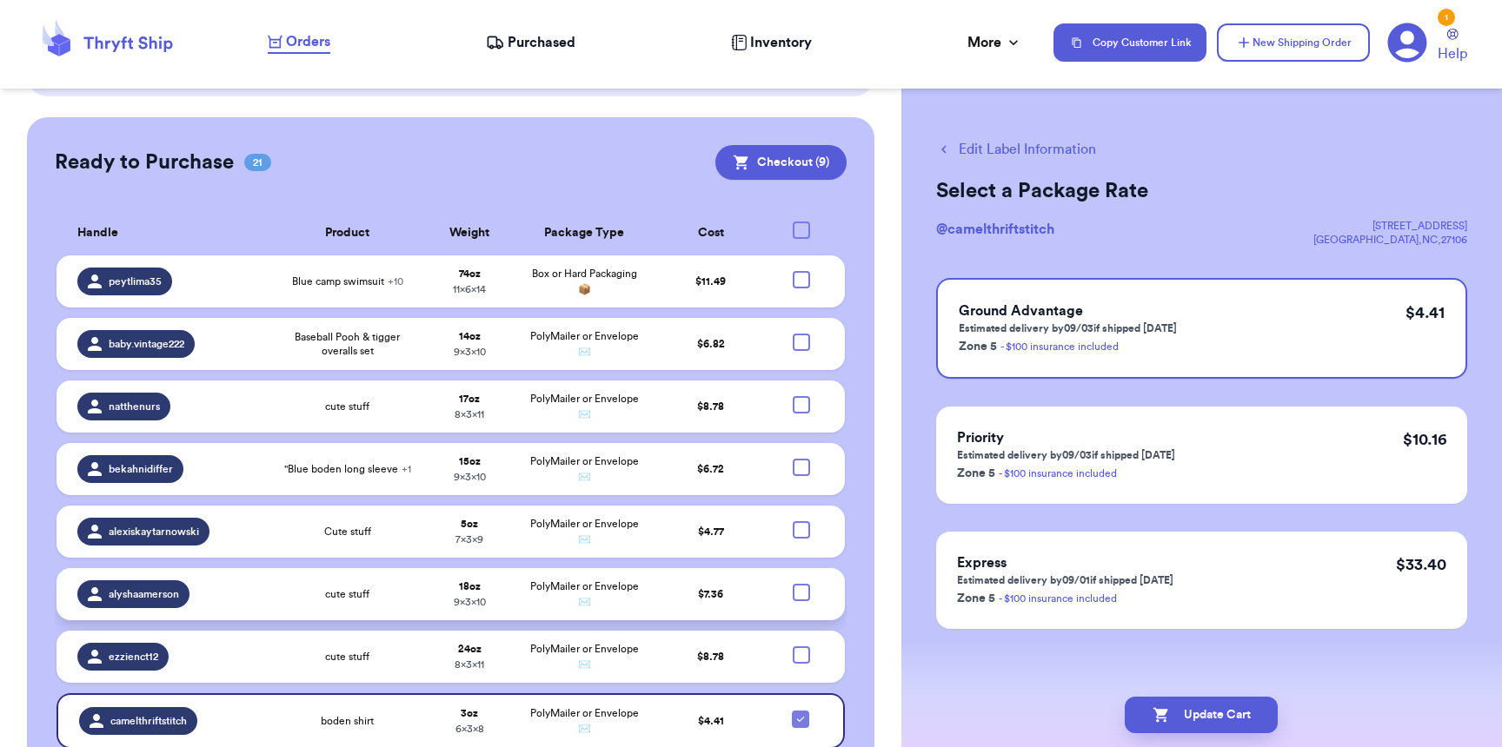
click at [793, 584] on div at bounding box center [801, 592] width 17 height 17
click at [800, 583] on input "checkbox" at bounding box center [800, 583] width 1 height 1
checkbox input "true"
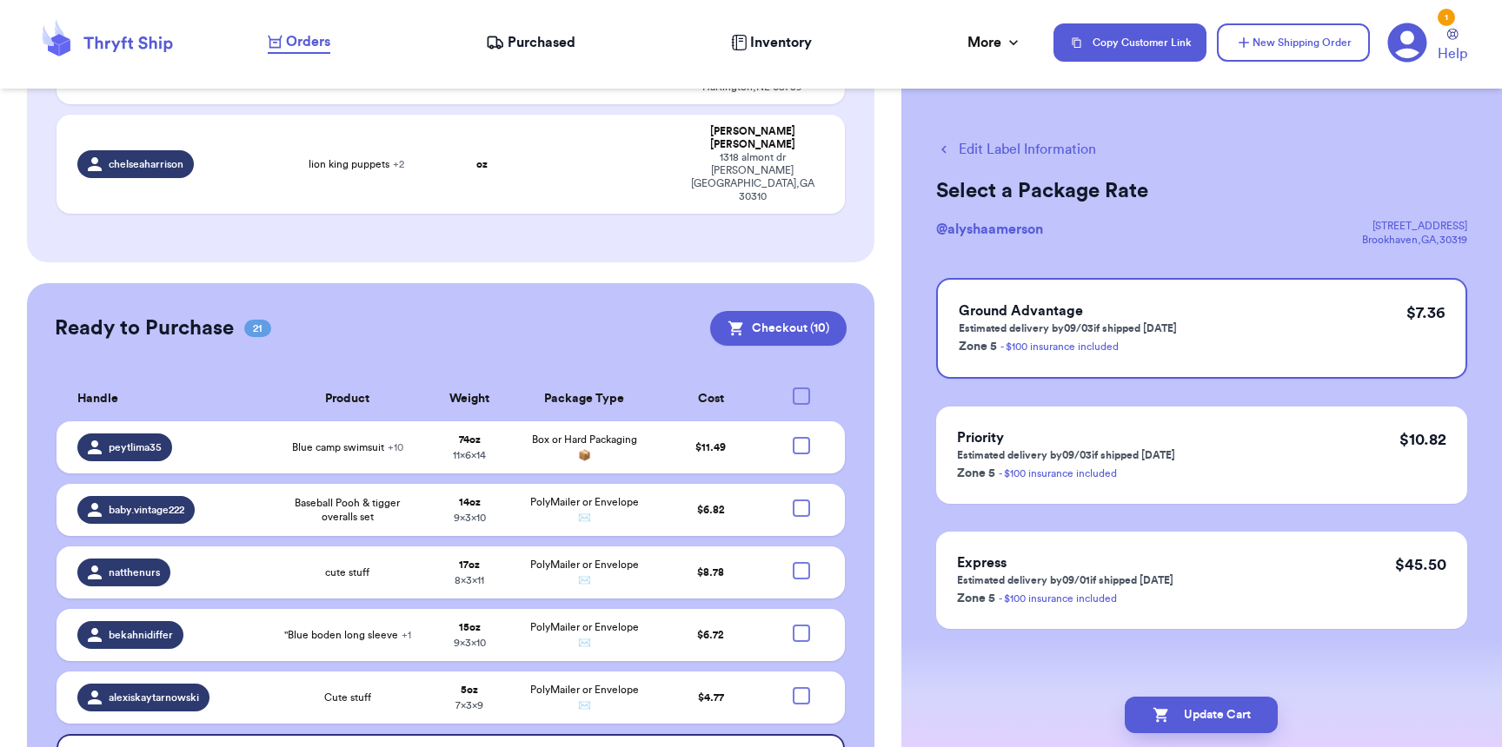
scroll to position [1551, 0]
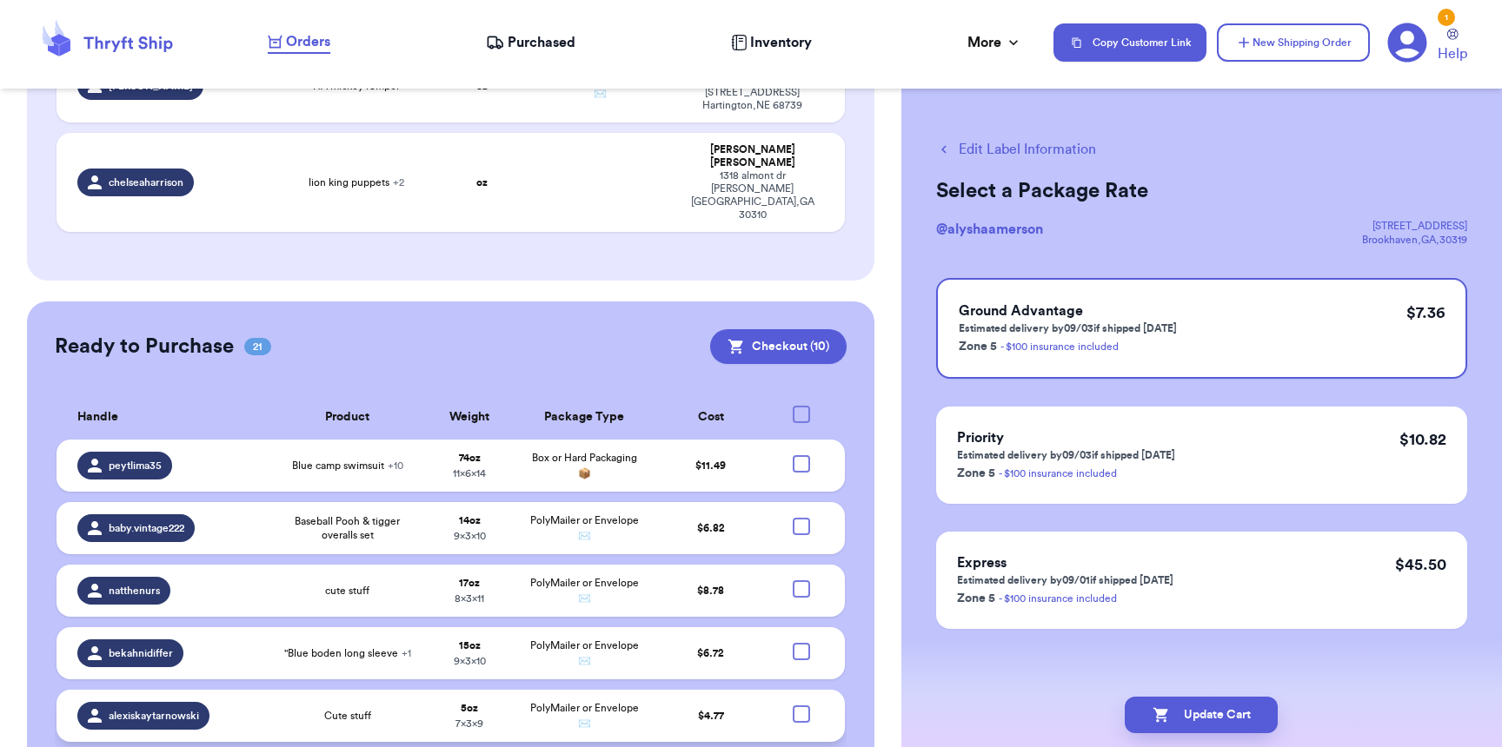
click at [793, 706] on div at bounding box center [801, 714] width 17 height 17
click at [800, 705] on input "checkbox" at bounding box center [800, 705] width 1 height 1
checkbox input "true"
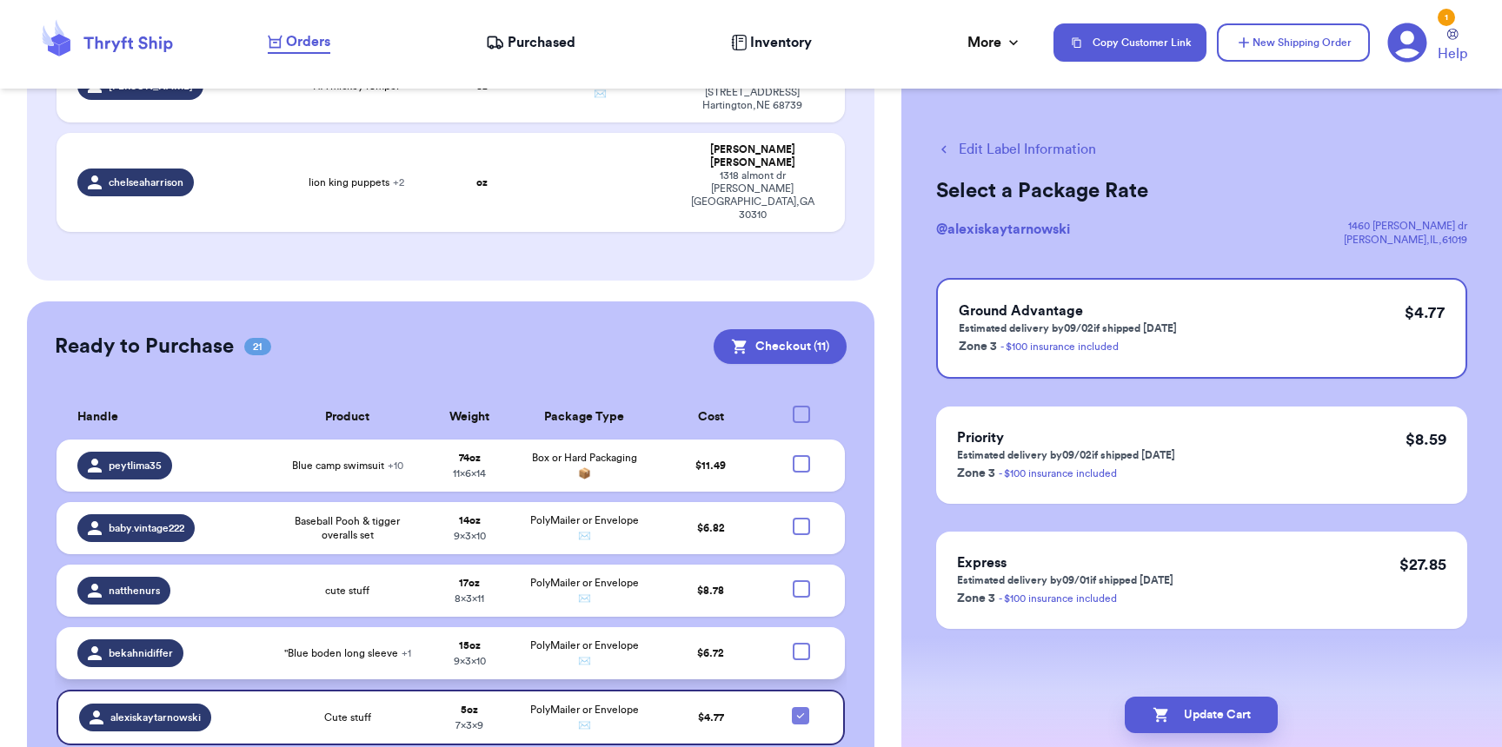
click at [793, 643] on div at bounding box center [801, 651] width 17 height 17
click at [800, 642] on input "checkbox" at bounding box center [800, 642] width 1 height 1
checkbox input "true"
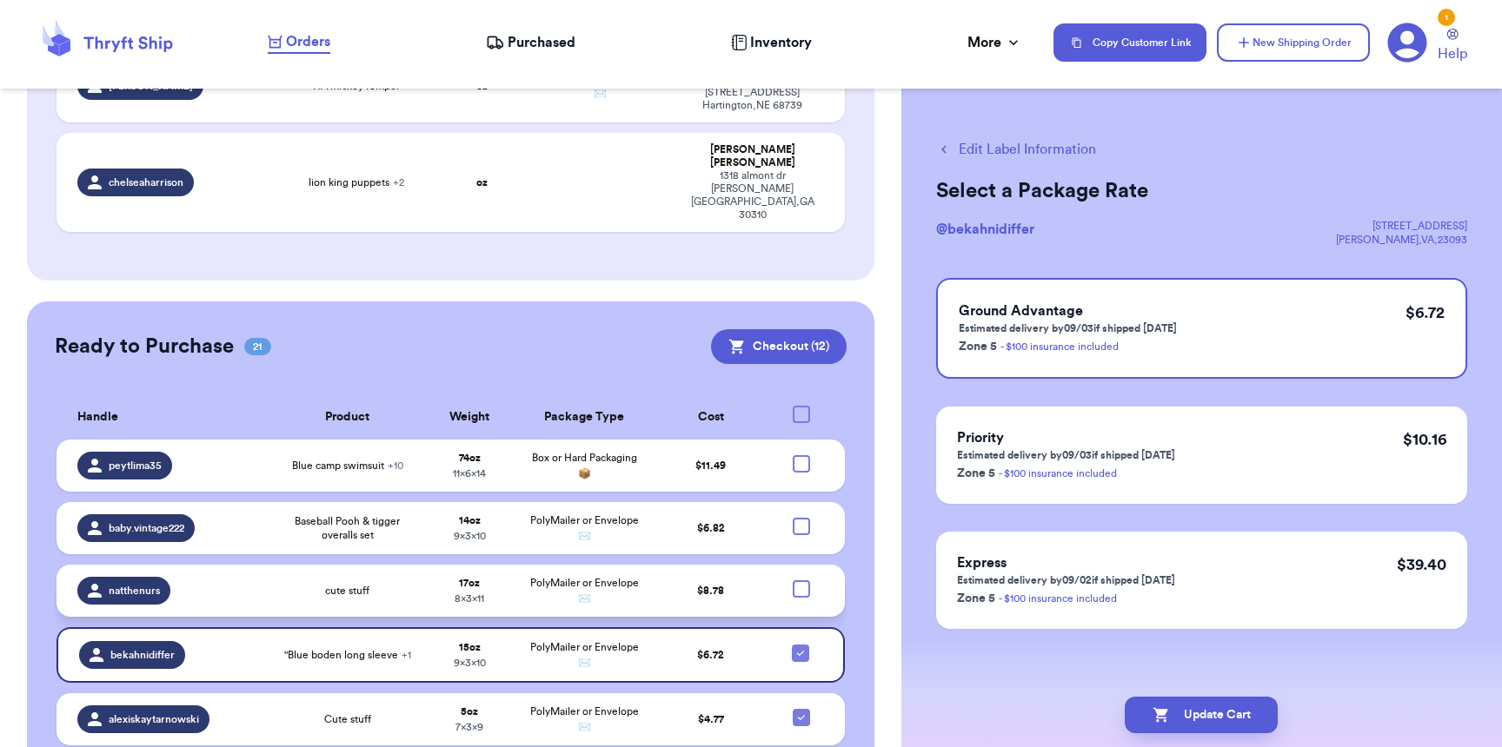
click at [794, 581] on div at bounding box center [801, 589] width 17 height 17
click at [800, 580] on input "checkbox" at bounding box center [800, 580] width 1 height 1
checkbox input "true"
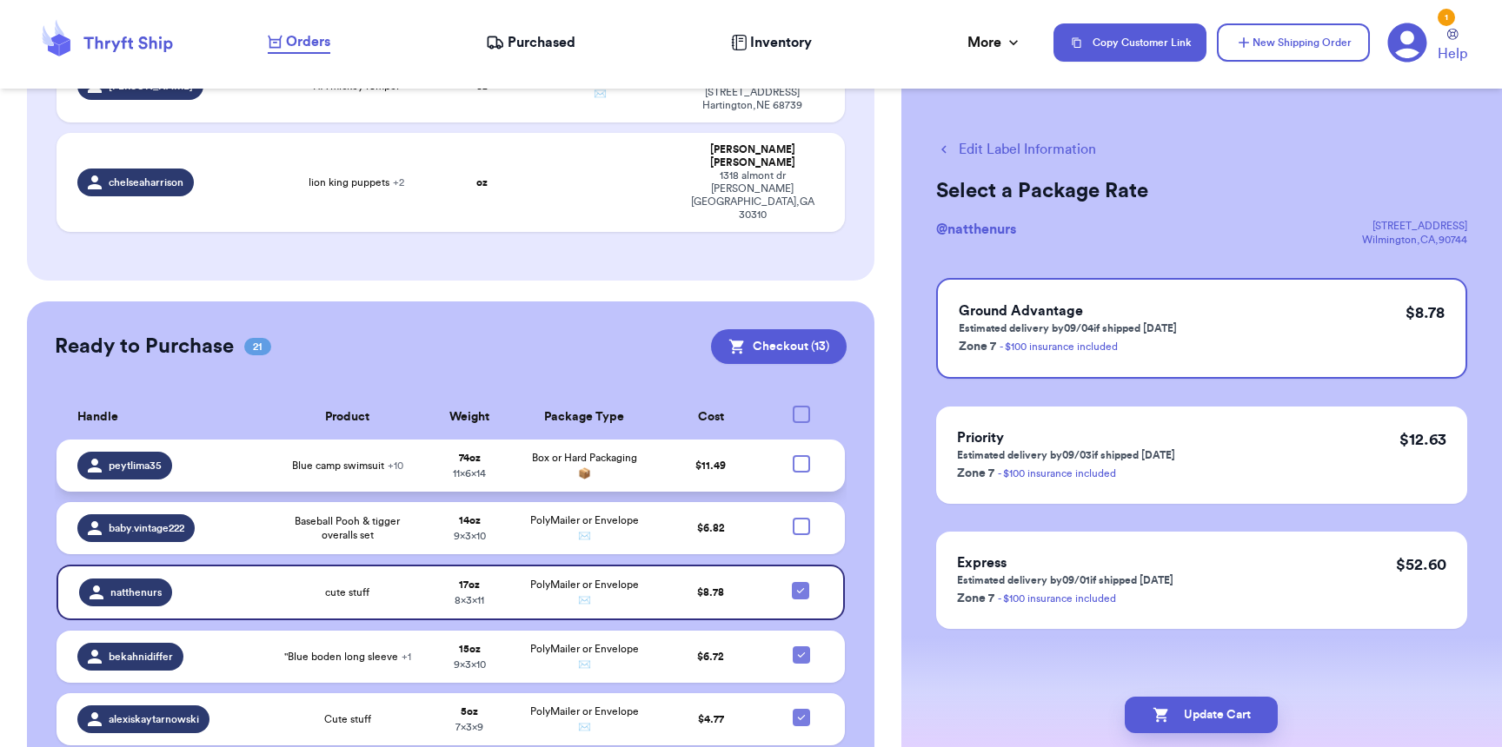
click at [793, 455] on div at bounding box center [801, 463] width 17 height 17
click at [800, 455] on input "checkbox" at bounding box center [800, 455] width 1 height 1
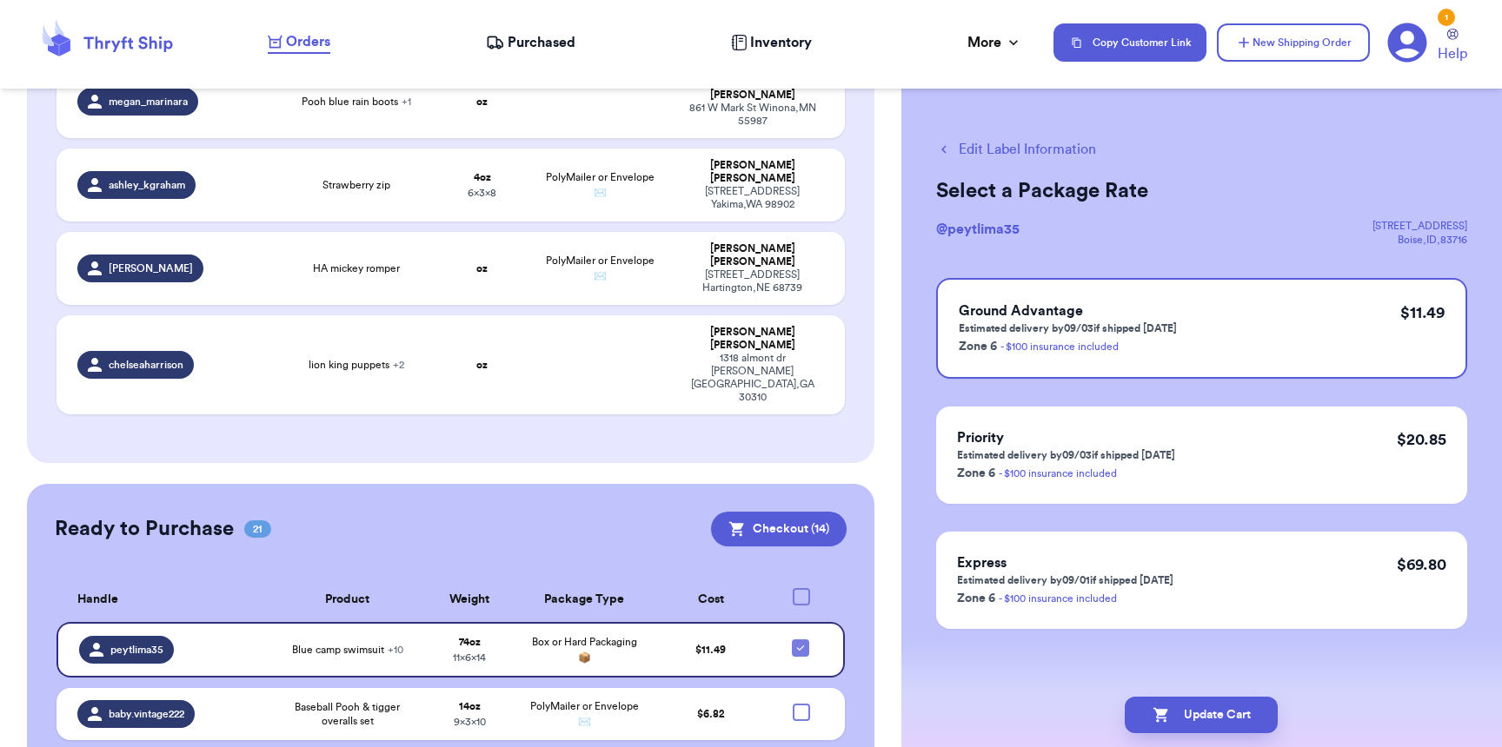
scroll to position [1067, 0]
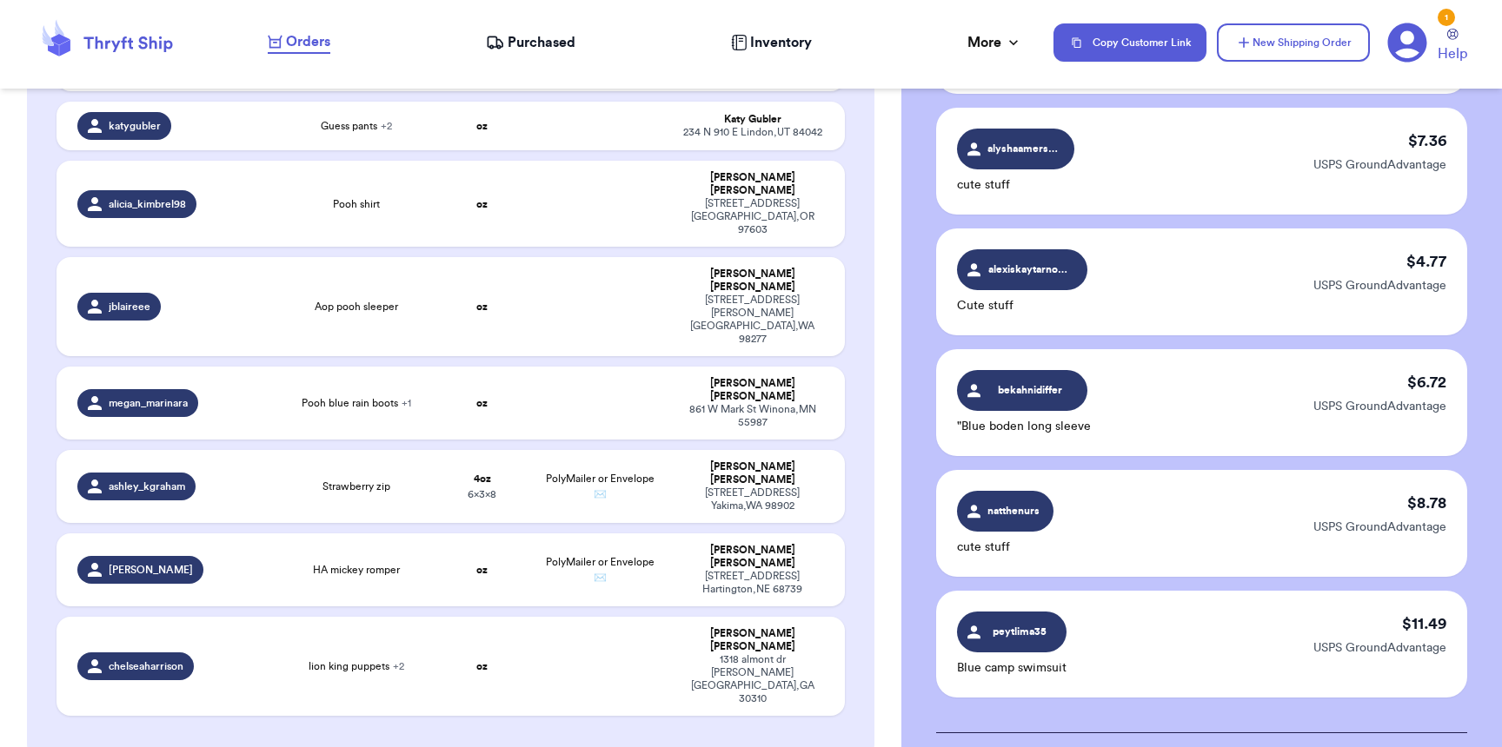
scroll to position [1590, 0]
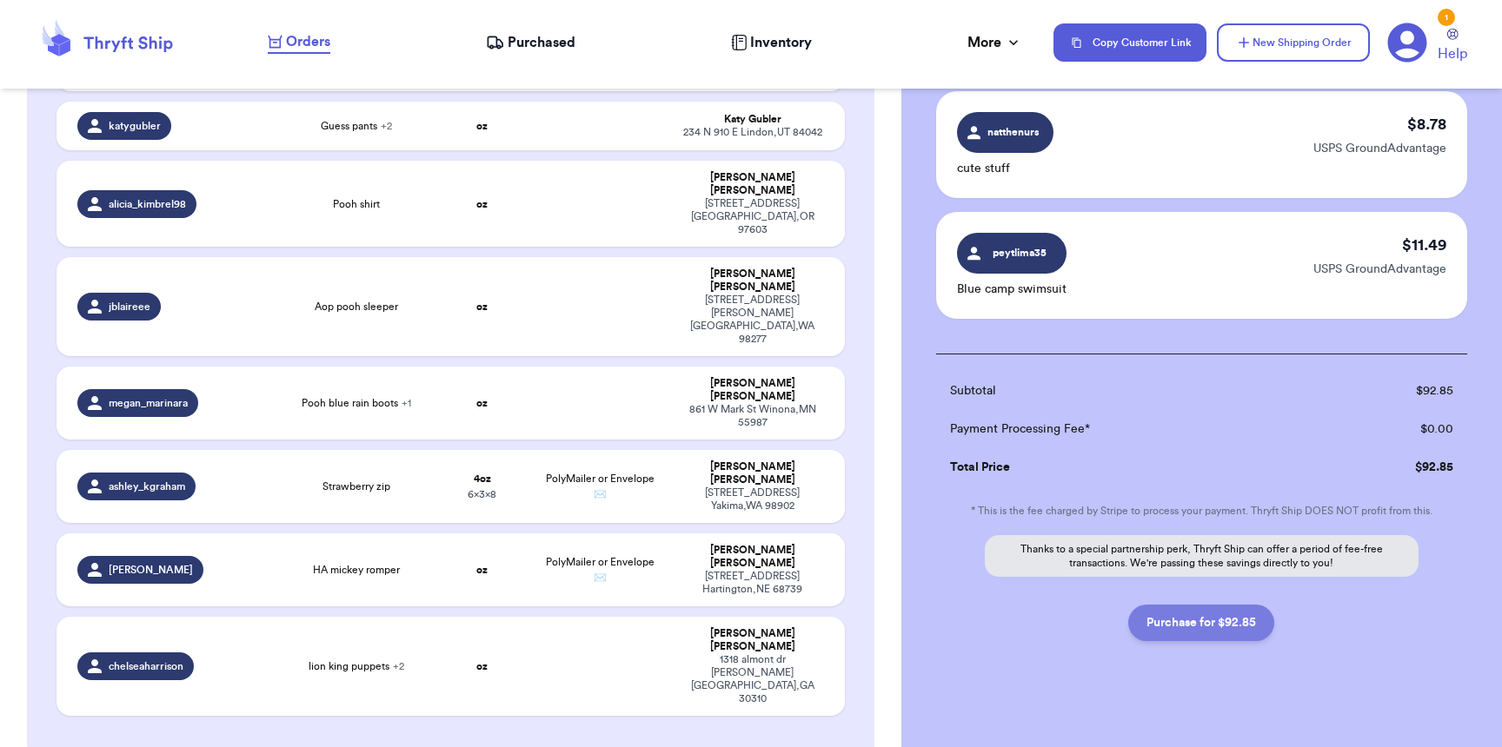
click at [1167, 614] on button "Purchase for $92.85" at bounding box center [1201, 623] width 146 height 37
checkbox input "false"
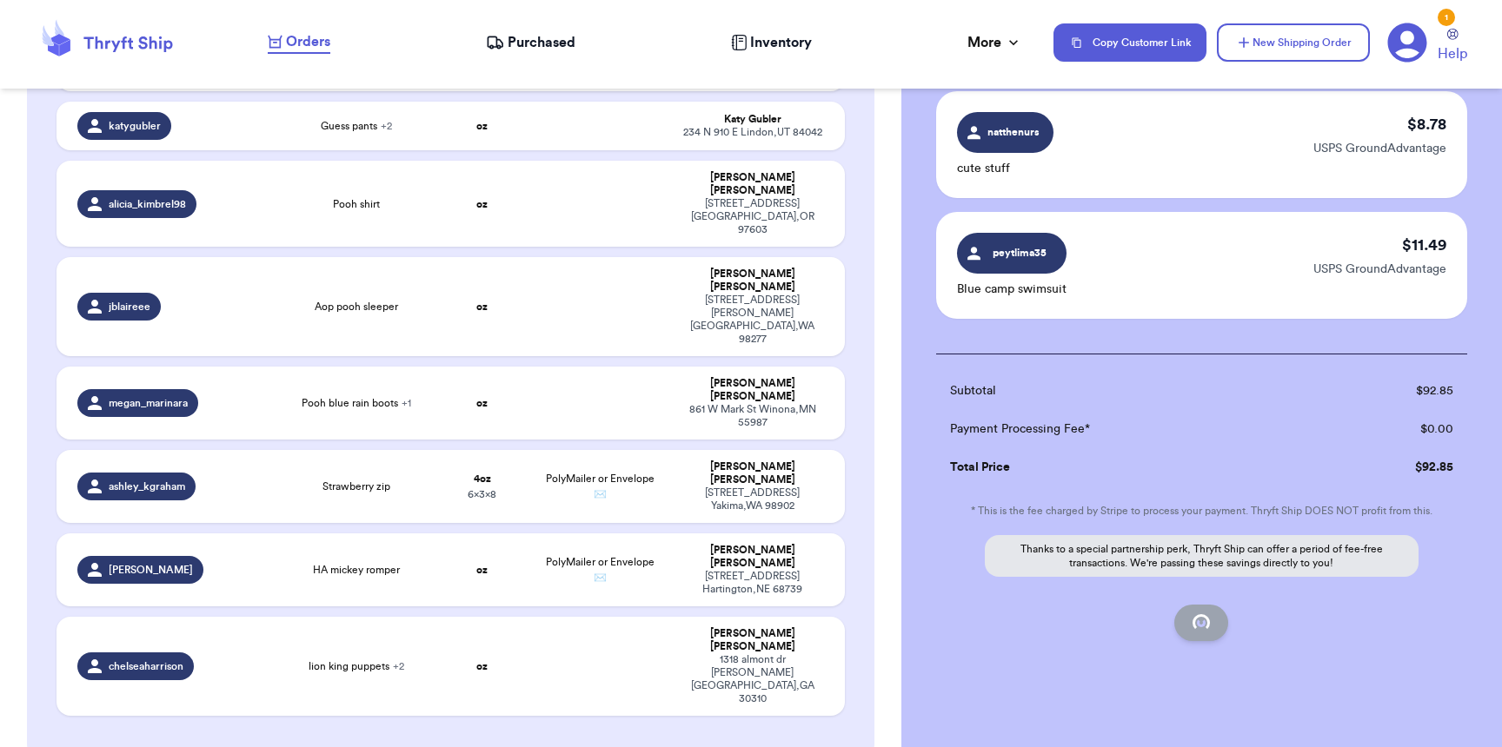
checkbox input "false"
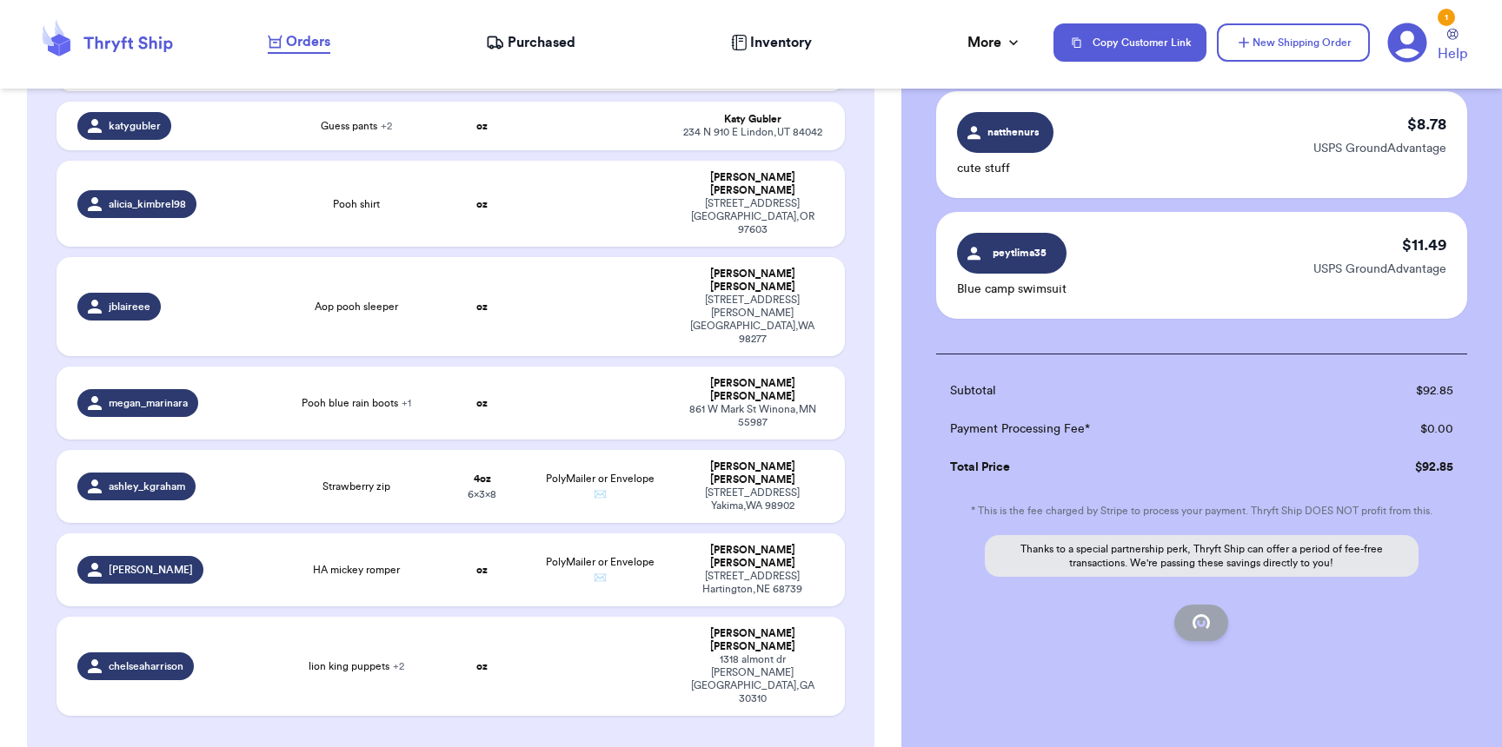
checkbox input "false"
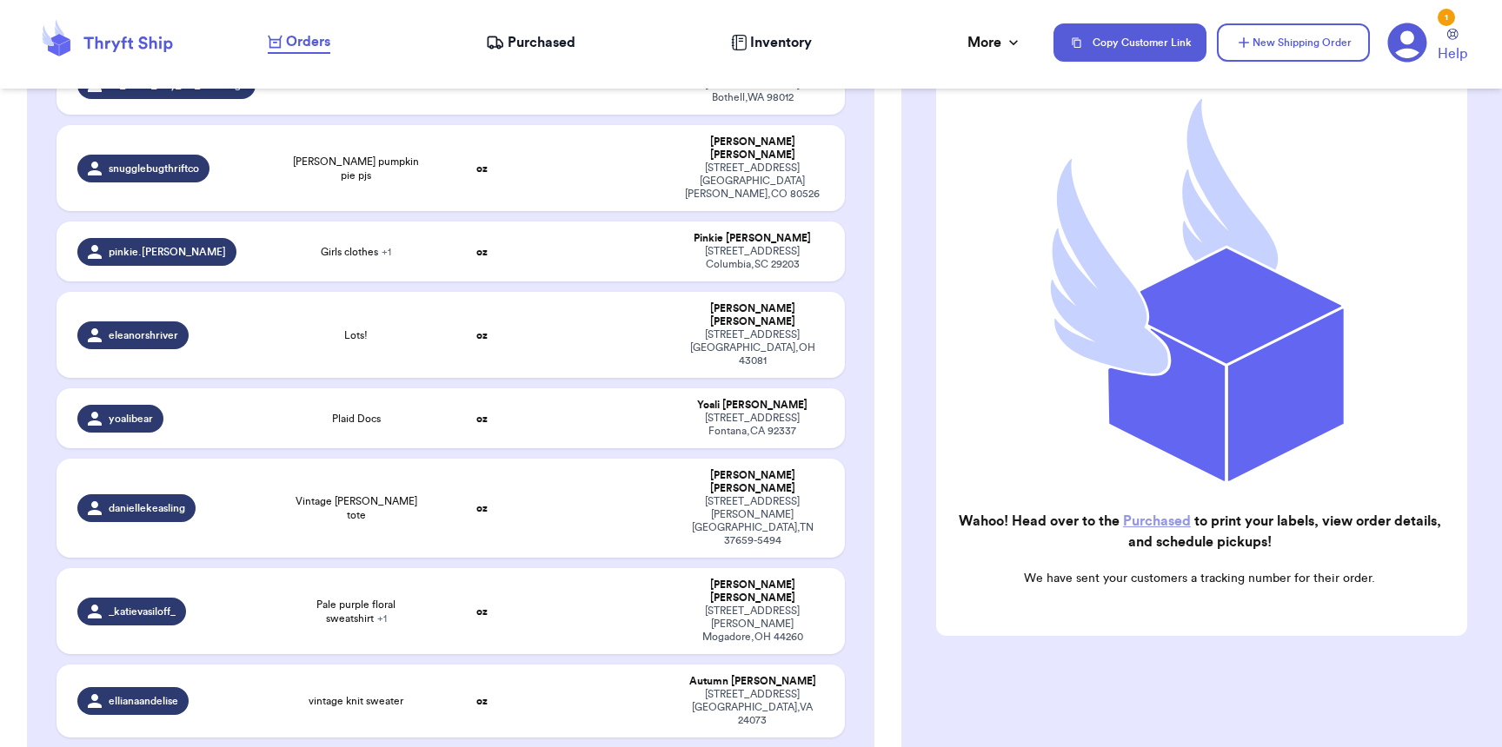
scroll to position [0, 0]
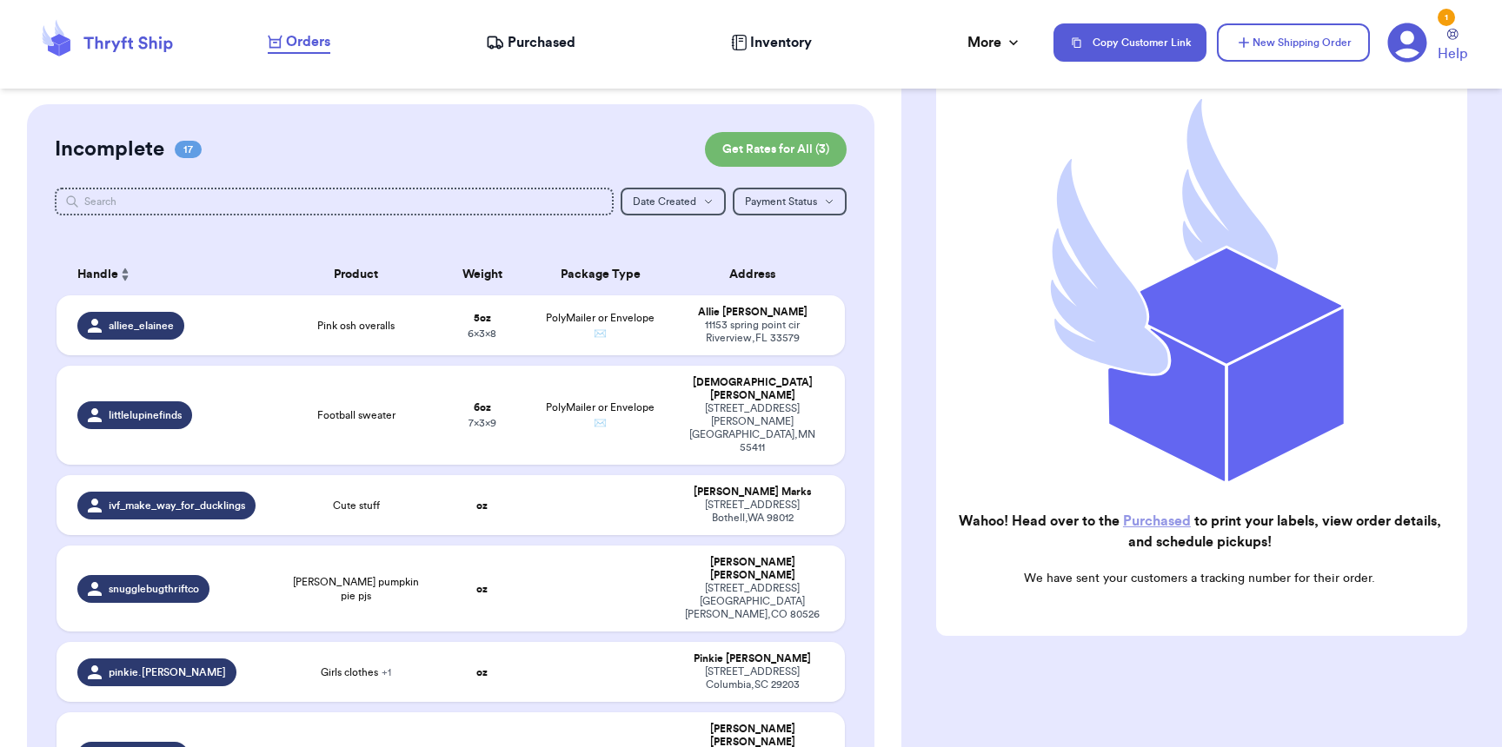
click at [541, 53] on div "Orders Purchased Inventory More Stats Completed Orders" at bounding box center [652, 42] width 768 height 23
click at [544, 45] on span "Purchased" at bounding box center [542, 42] width 68 height 21
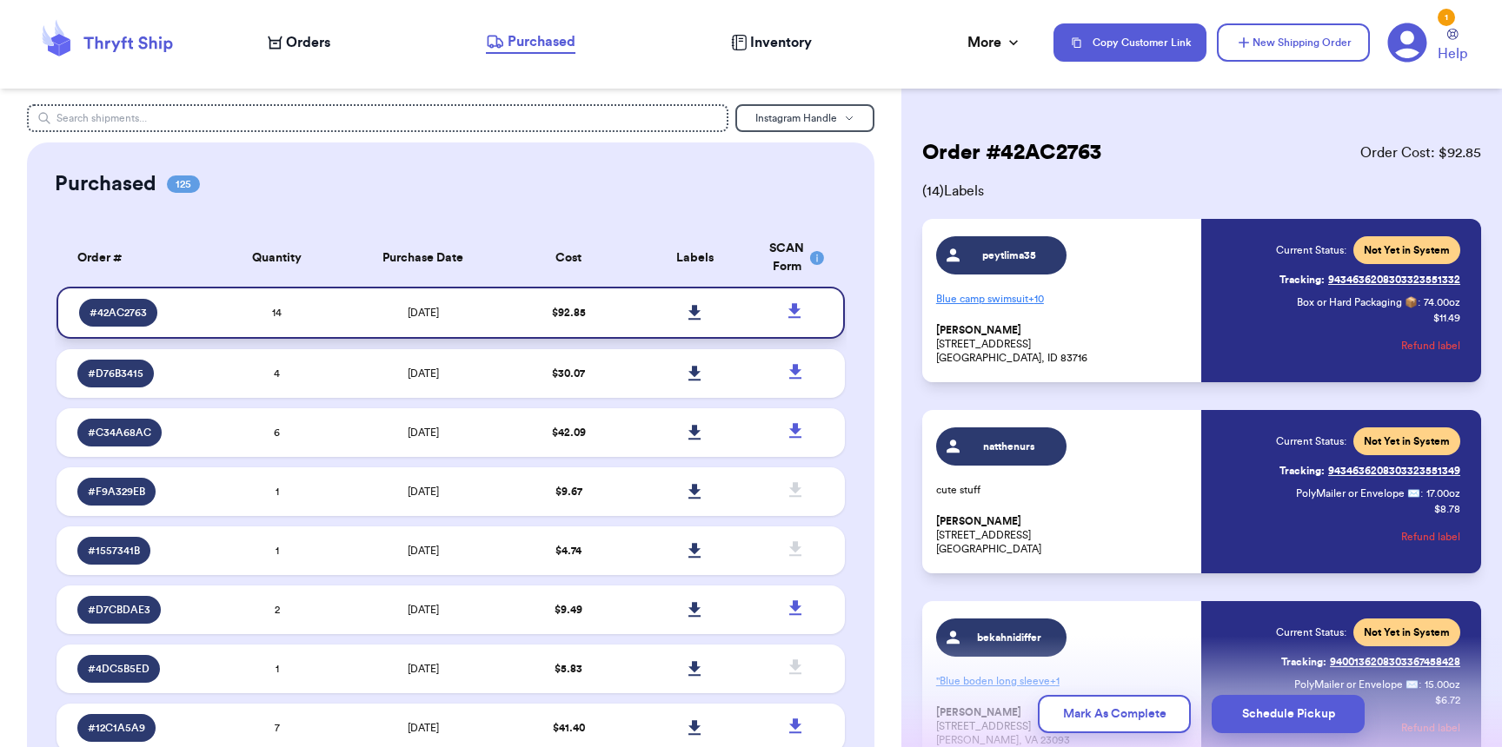
click at [688, 309] on icon at bounding box center [694, 312] width 12 height 15
click at [314, 42] on span "Orders" at bounding box center [308, 42] width 44 height 21
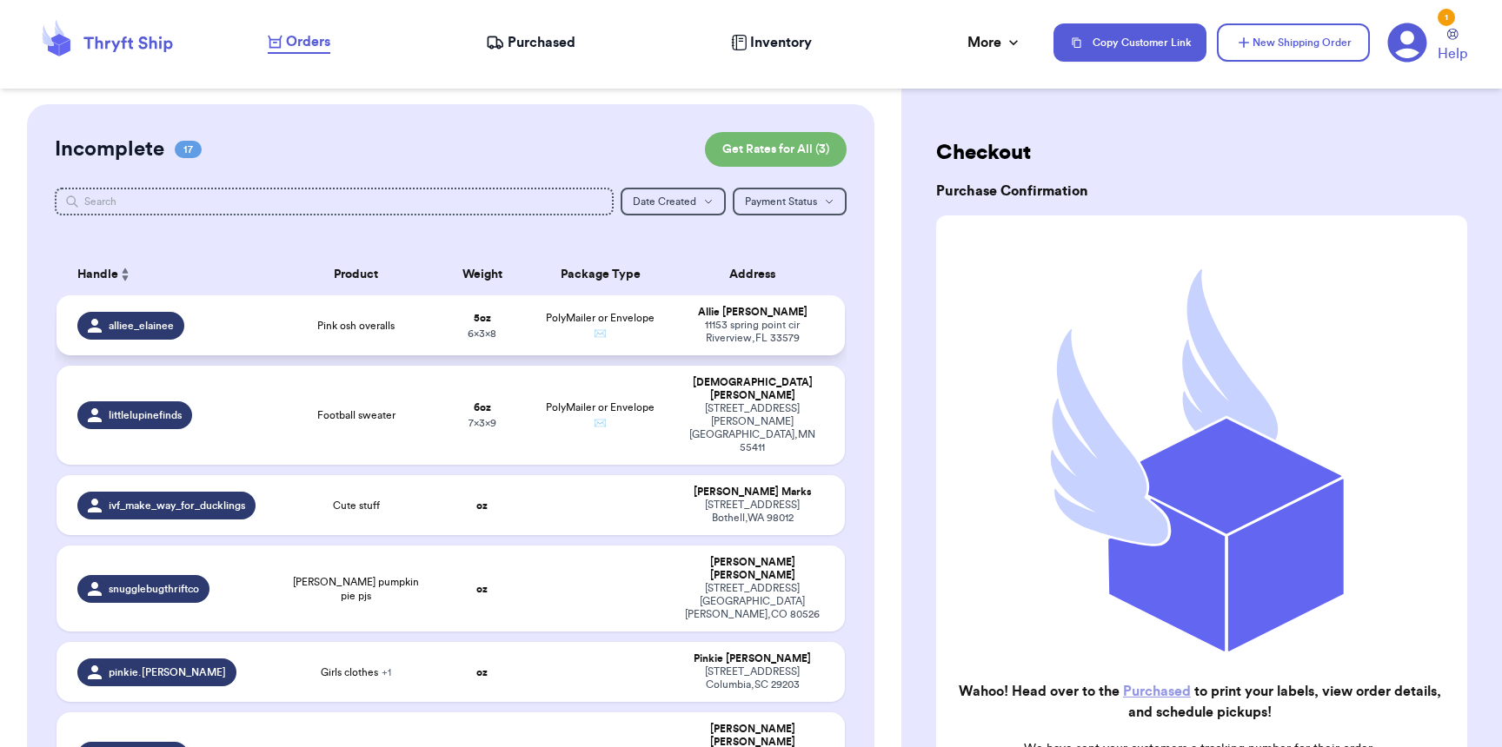
click at [645, 346] on td "PolyMailer or Envelope ✉️" at bounding box center [600, 326] width 142 height 60
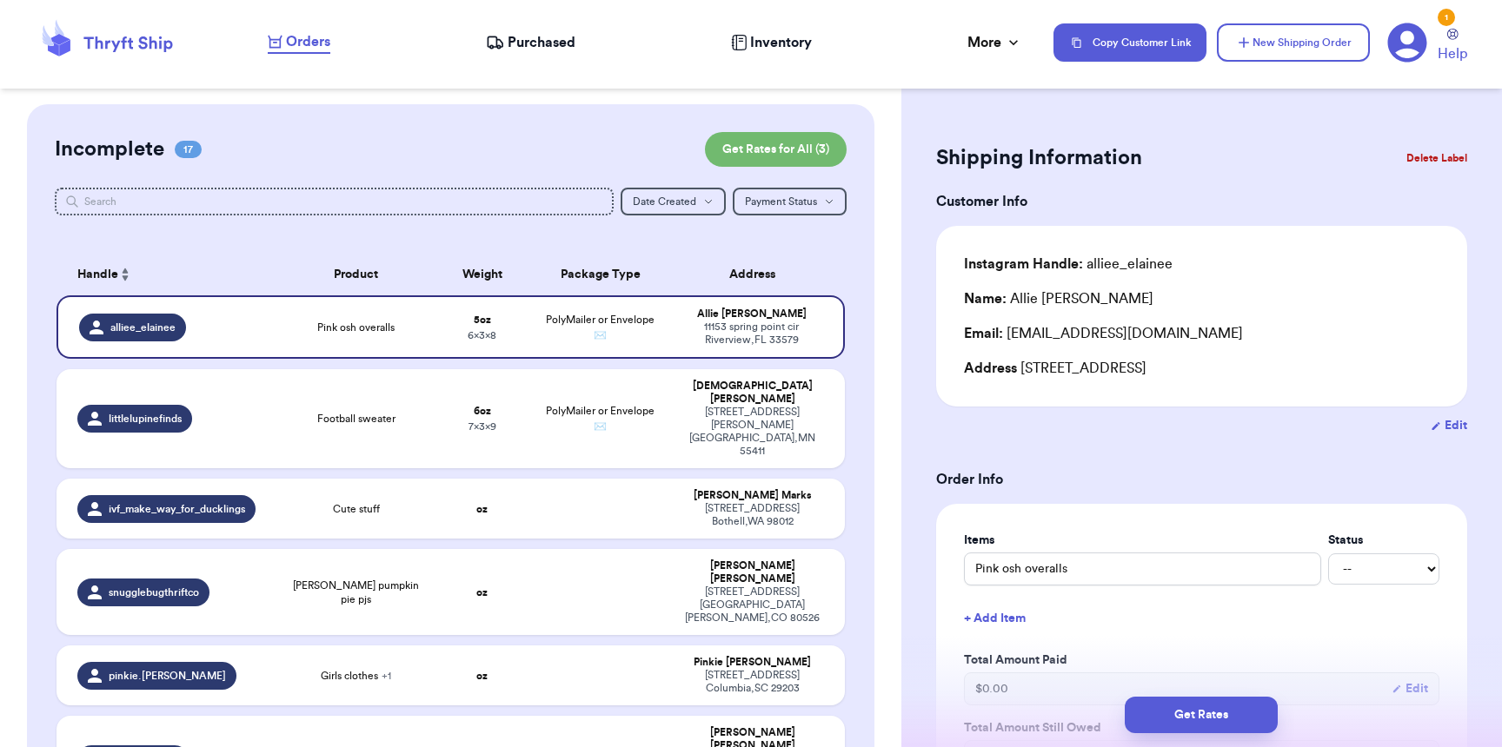
click at [1211, 736] on div "Get Rates" at bounding box center [1201, 715] width 601 height 64
click at [1215, 721] on button "Get Rates" at bounding box center [1201, 715] width 153 height 37
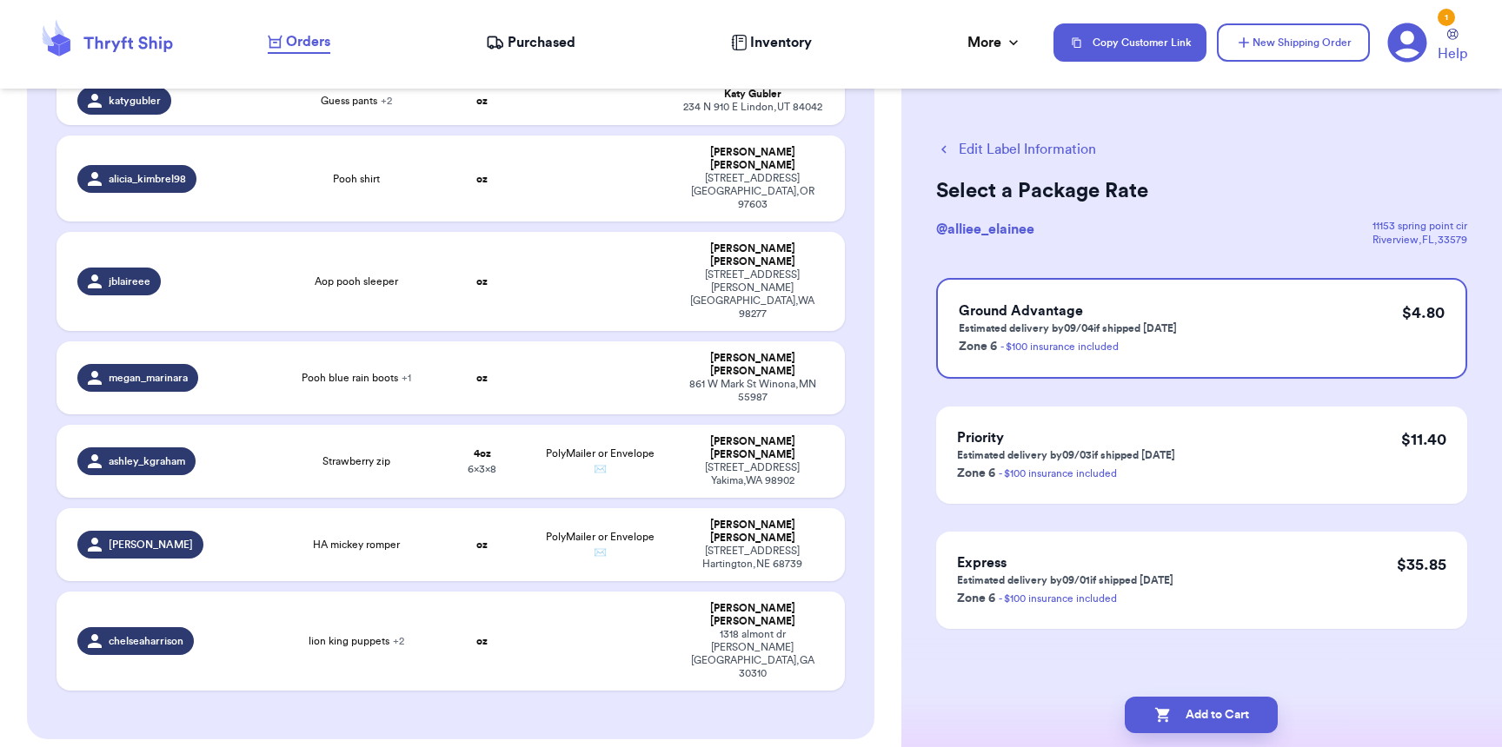
scroll to position [1097, 0]
click at [1211, 716] on button "Add to Cart" at bounding box center [1201, 715] width 153 height 37
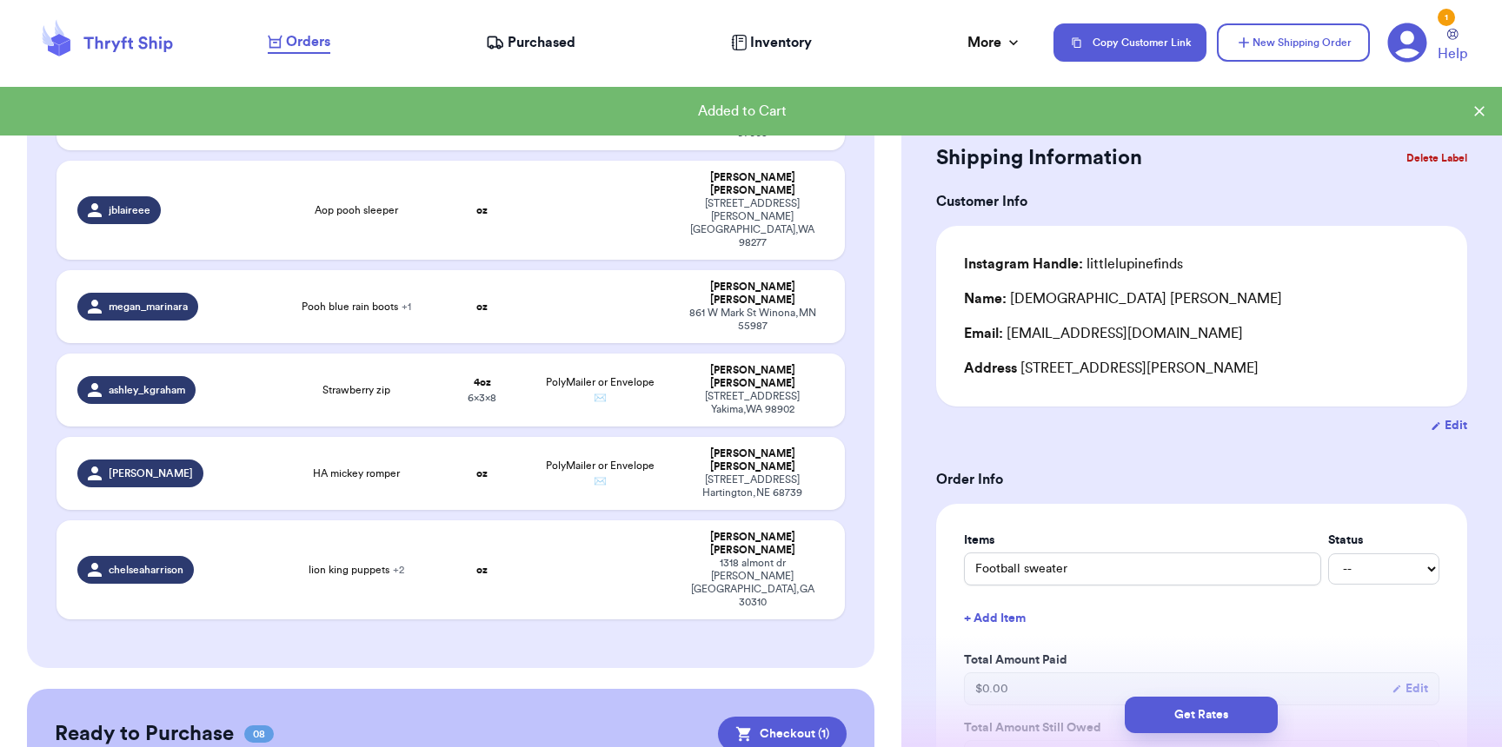
scroll to position [1026, 0]
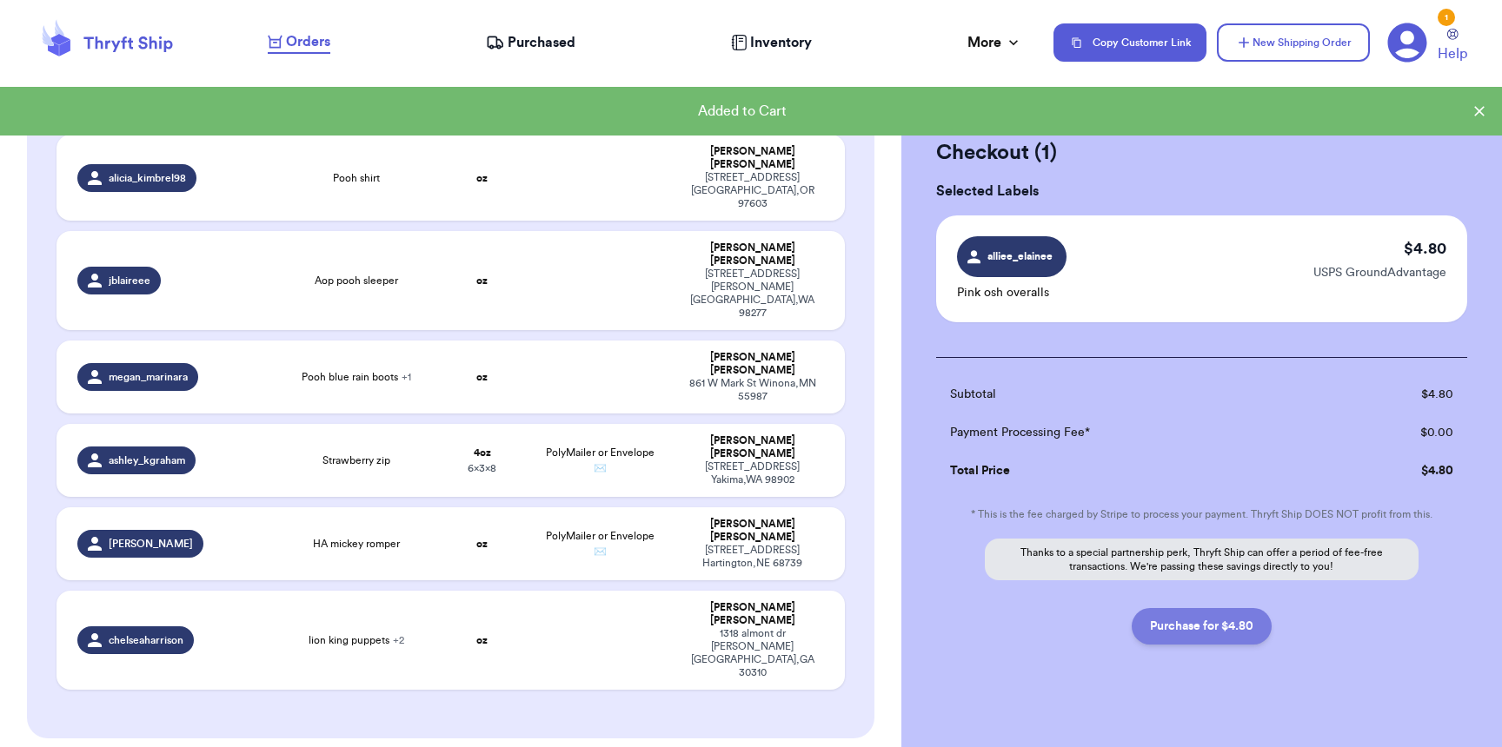
click at [1246, 633] on button "Purchase for $4.80" at bounding box center [1202, 626] width 140 height 37
checkbox input "false"
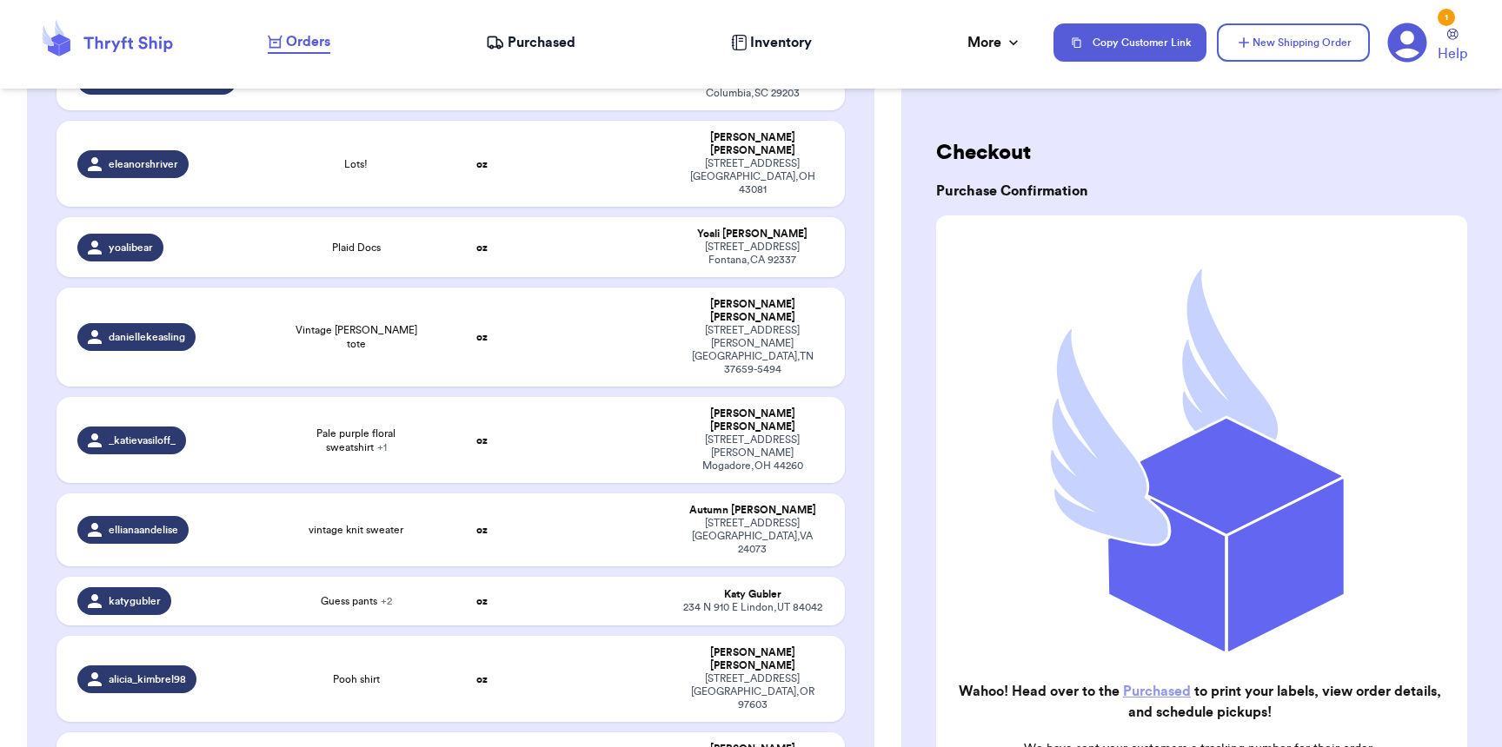
scroll to position [169, 0]
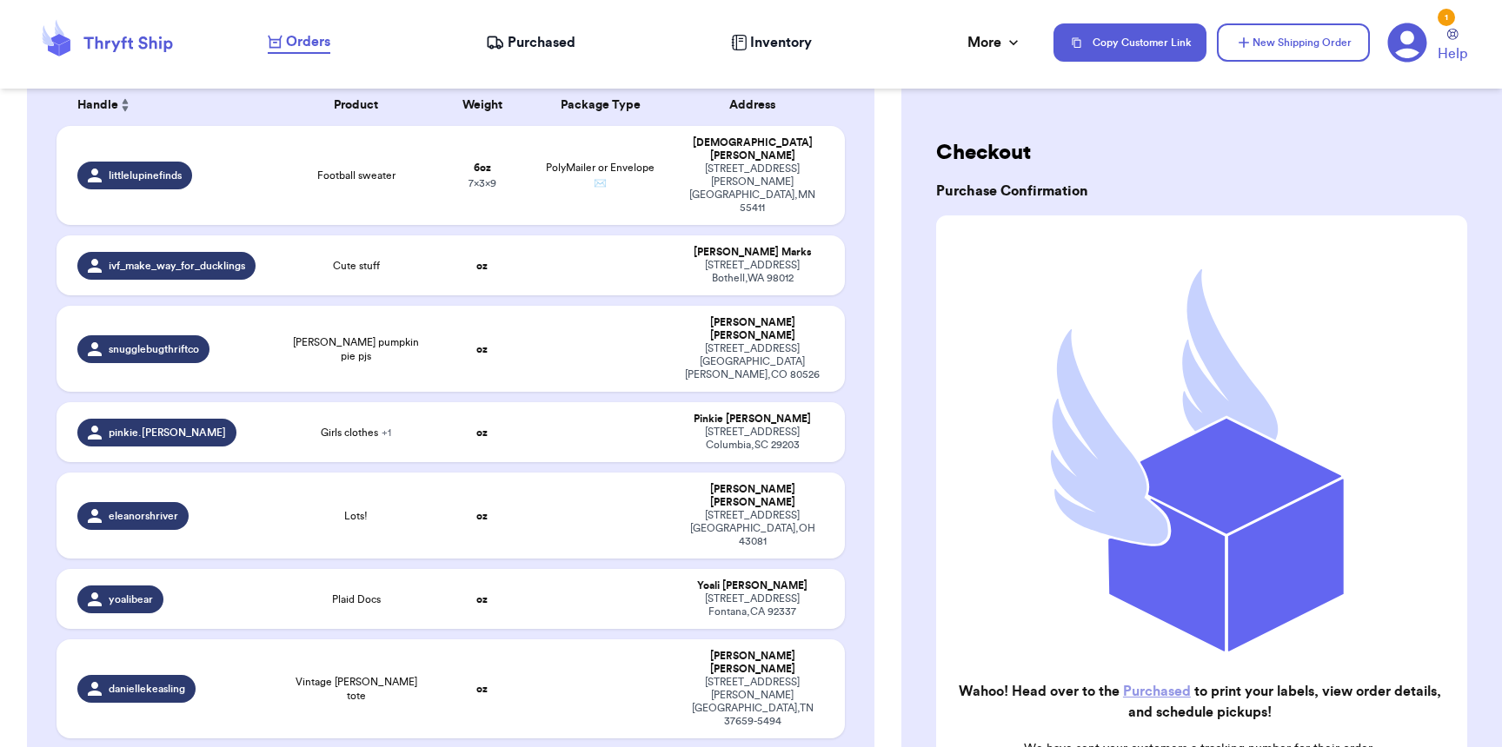
click at [532, 52] on span "Purchased" at bounding box center [542, 42] width 68 height 21
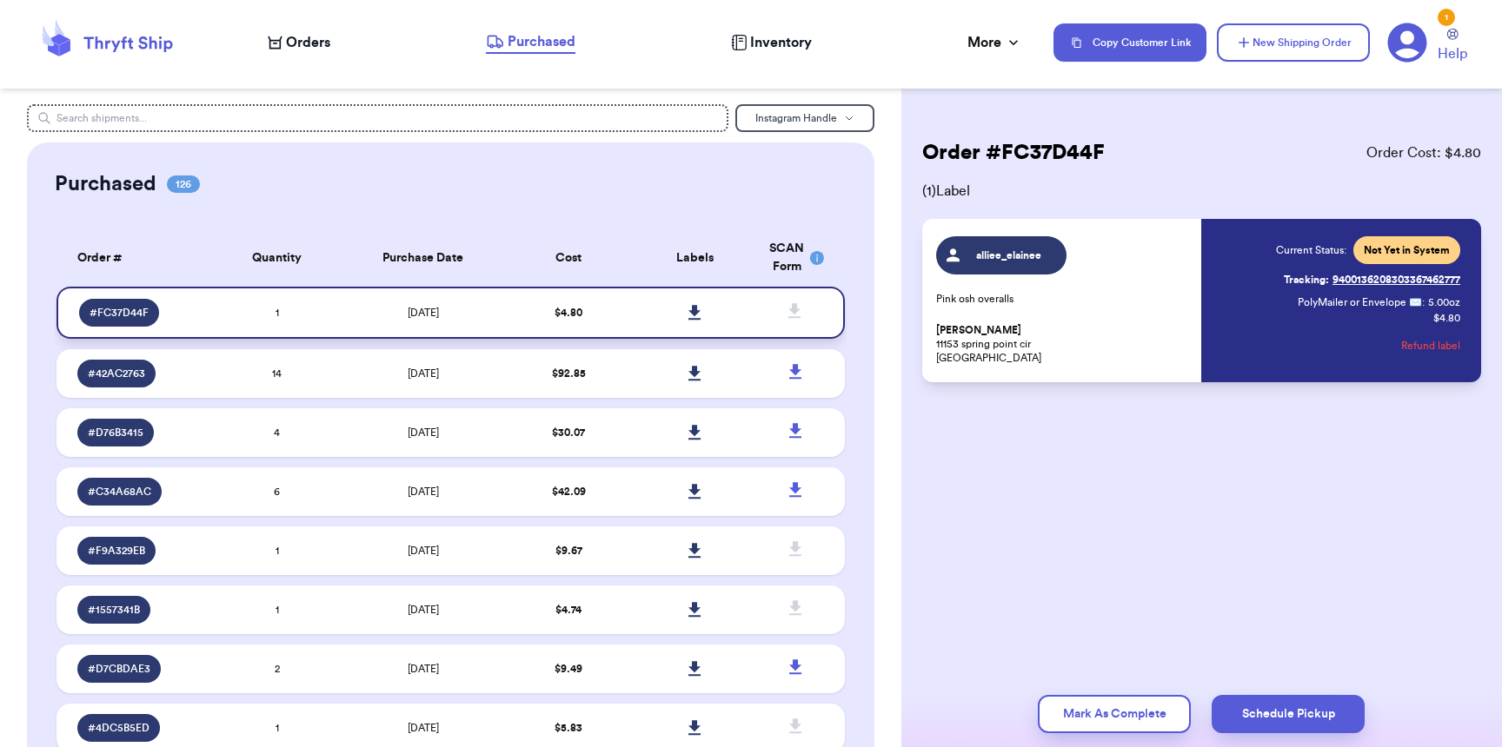
click at [688, 311] on icon at bounding box center [694, 312] width 12 height 15
